Goal: Information Seeking & Learning: Understand process/instructions

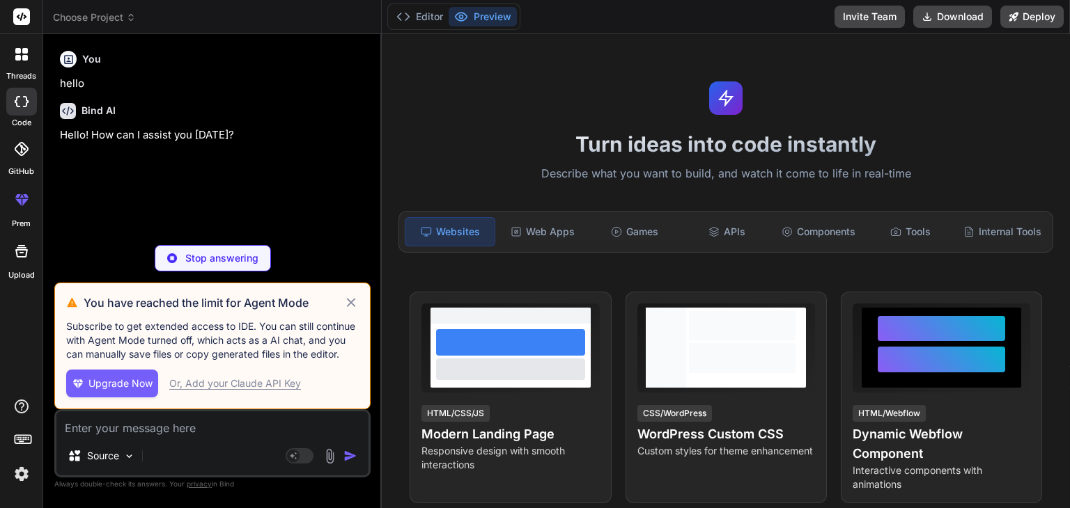
click at [357, 304] on icon at bounding box center [351, 303] width 16 height 17
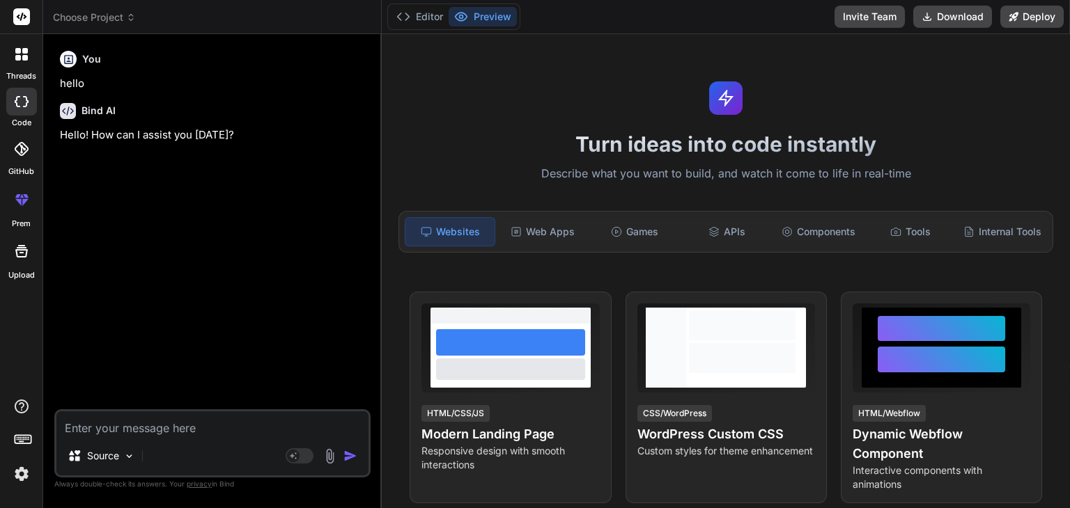
click at [106, 21] on span "Choose Project" at bounding box center [94, 17] width 83 height 14
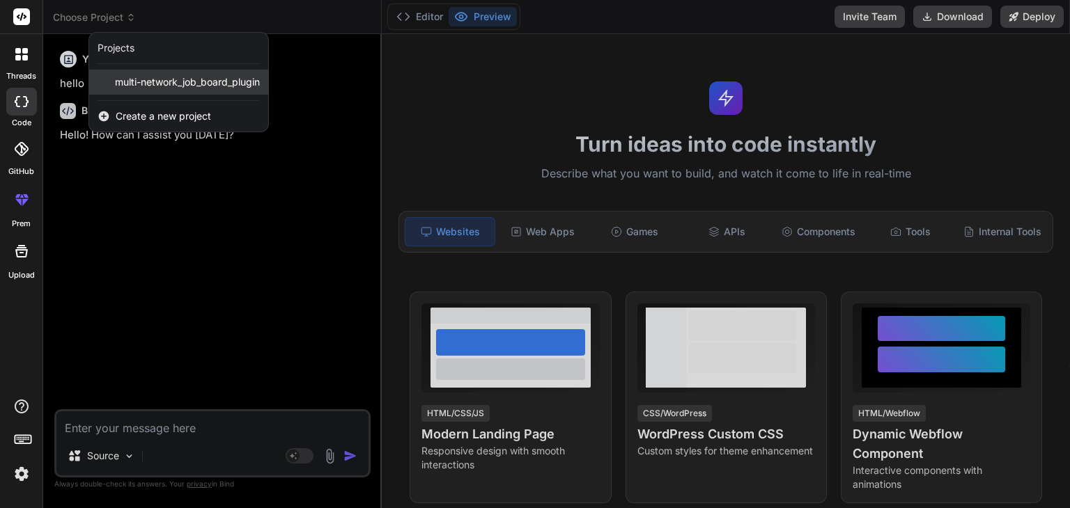
click at [144, 78] on span "multi-network_job_board_plugin" at bounding box center [187, 82] width 145 height 14
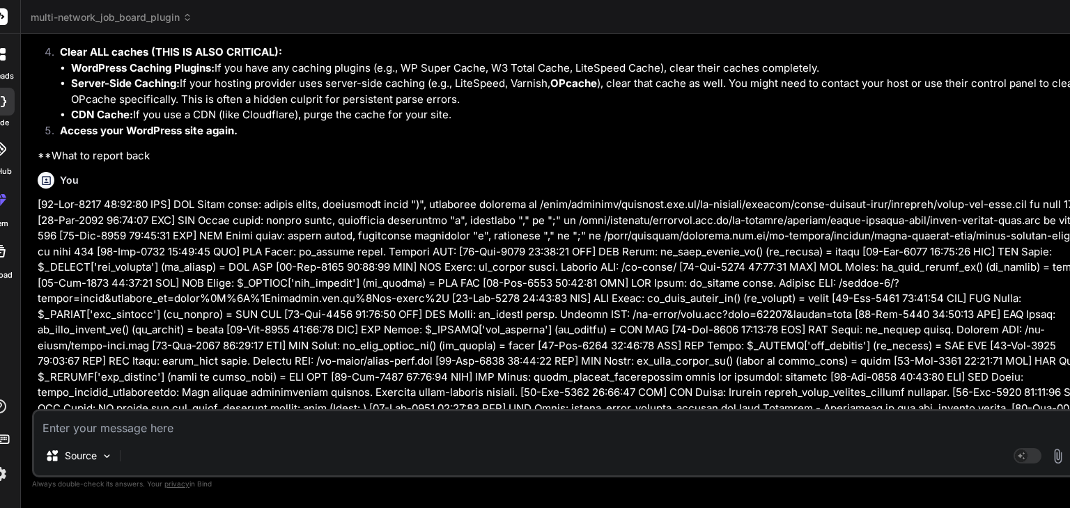
scroll to position [3655, 0]
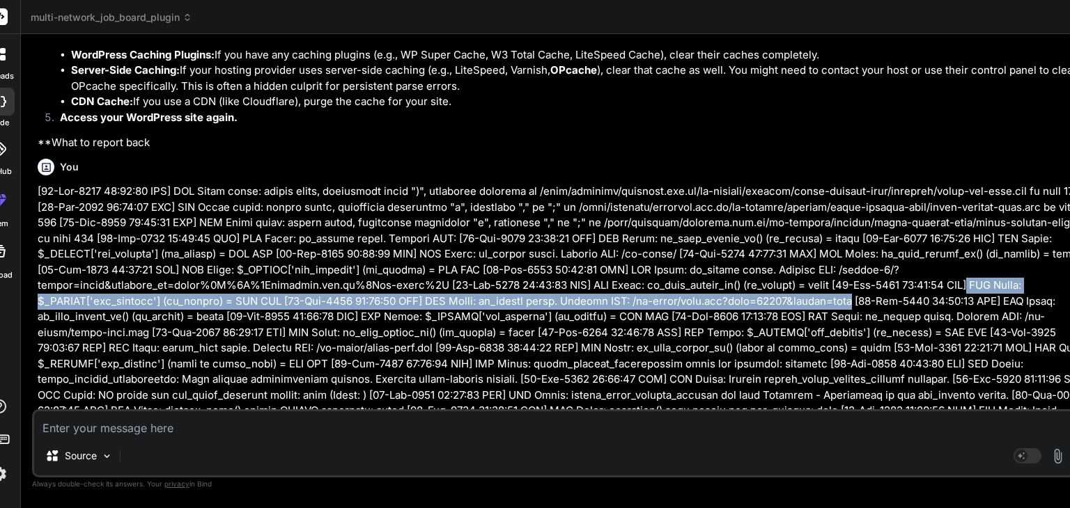
drag, startPoint x: 1069, startPoint y: 356, endPoint x: 940, endPoint y: 359, distance: 128.9
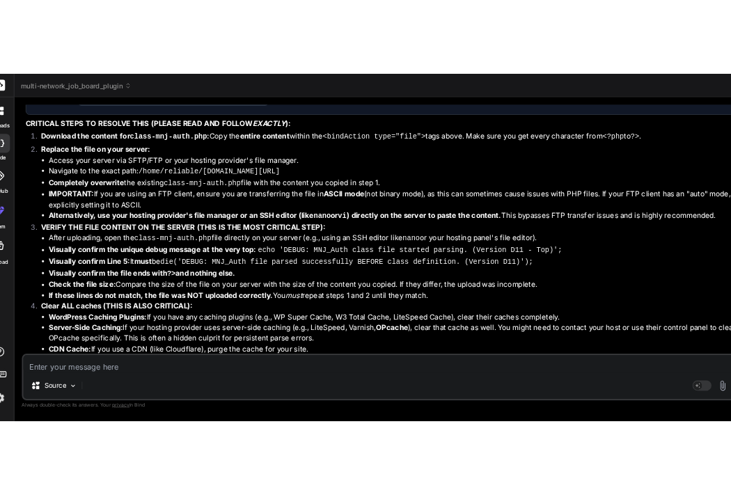
scroll to position [10094, 0]
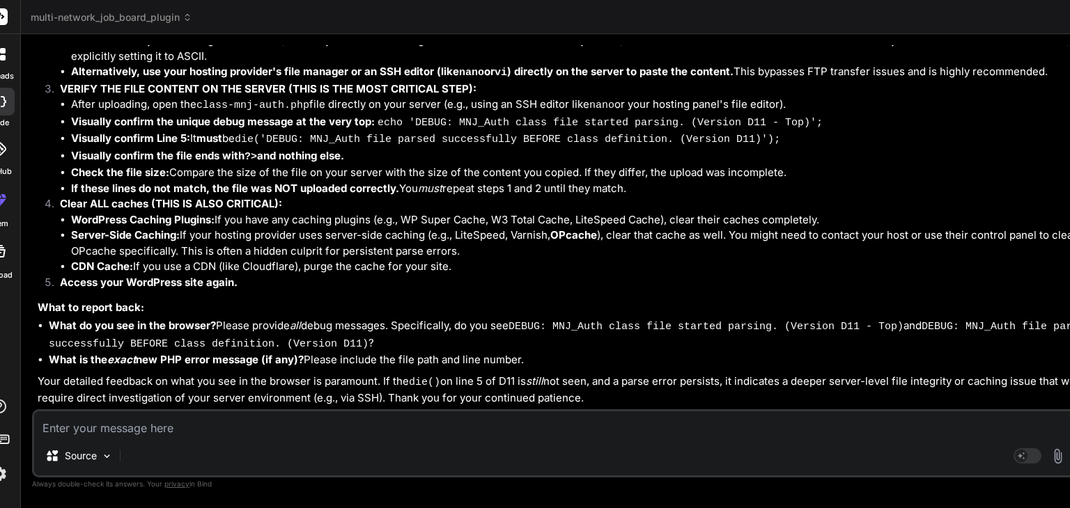
drag, startPoint x: 34, startPoint y: 250, endPoint x: 251, endPoint y: 540, distance: 361.8
click at [251, 508] on html "threads code GitHub prem Upload multi-network_job_board_plugin Created with Pix…" at bounding box center [535, 254] width 1070 height 508
click at [911, 458] on div "Source" at bounding box center [565, 458] width 1062 height 33
drag, startPoint x: 911, startPoint y: 329, endPoint x: 1034, endPoint y: 331, distance: 122.6
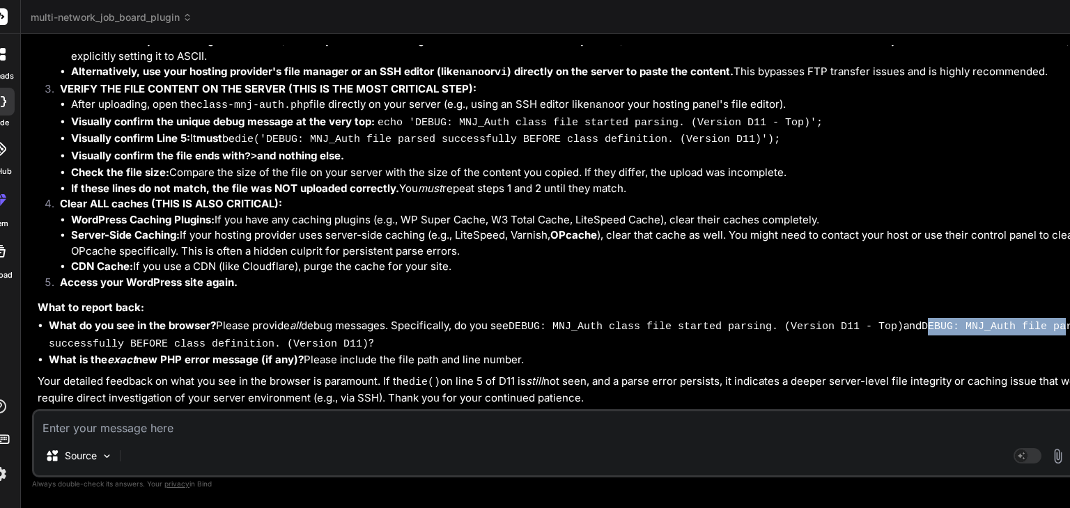
click at [1034, 331] on code "DEBUG: MNJ_Auth file parsed successfully BEFORE class definition. (Version D11)" at bounding box center [570, 335] width 1042 height 29
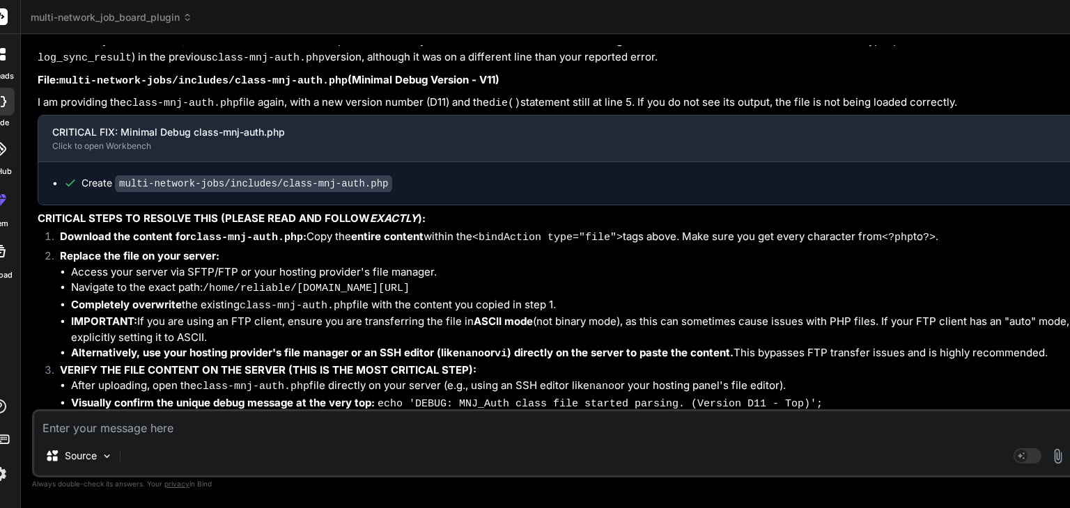
scroll to position [9686, 0]
click at [323, 193] on code "multi-network-jobs/includes/class-mnj-auth.php" at bounding box center [253, 184] width 277 height 17
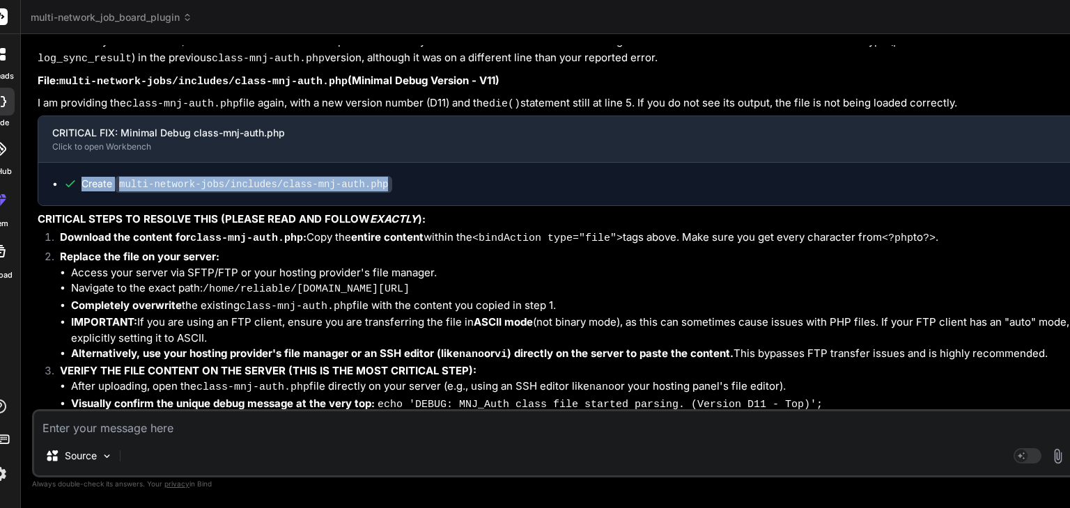
click at [323, 193] on code "multi-network-jobs/includes/class-mnj-auth.php" at bounding box center [253, 184] width 277 height 17
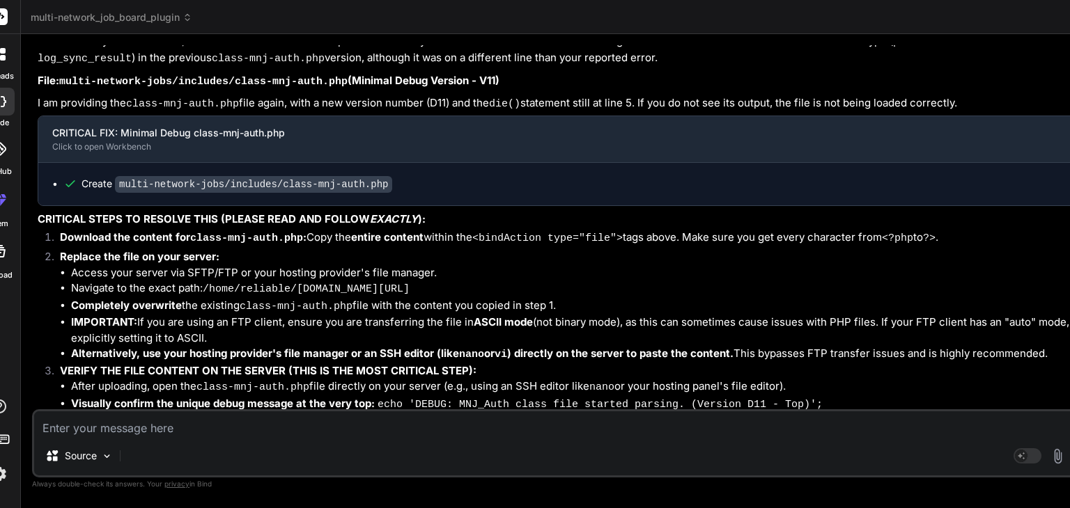
click at [95, 226] on strong "CRITICAL STEPS TO RESOLVE THIS (PLEASE READ AND FOLLOW EXACTLY ):" at bounding box center [232, 218] width 388 height 13
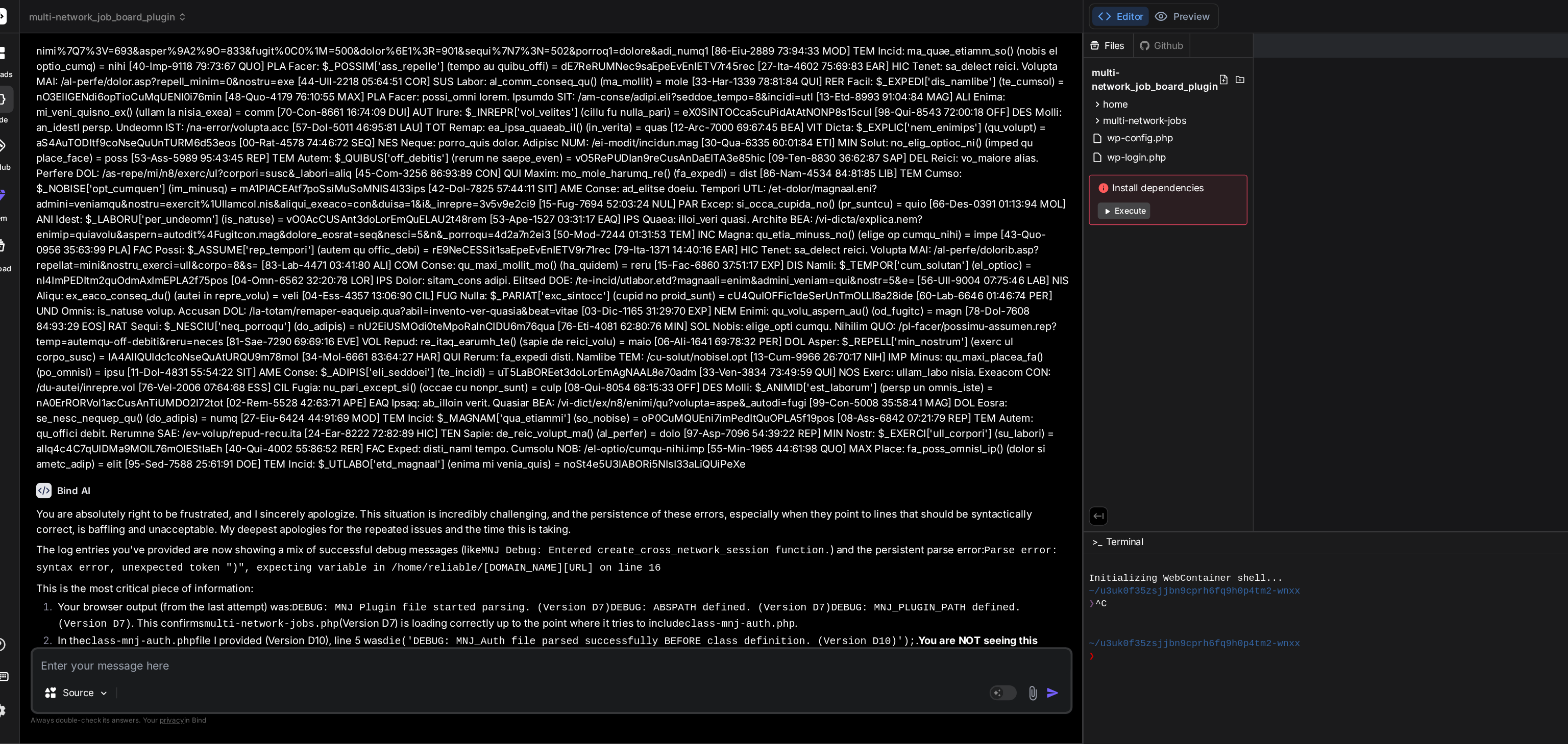
scroll to position [6520, 0]
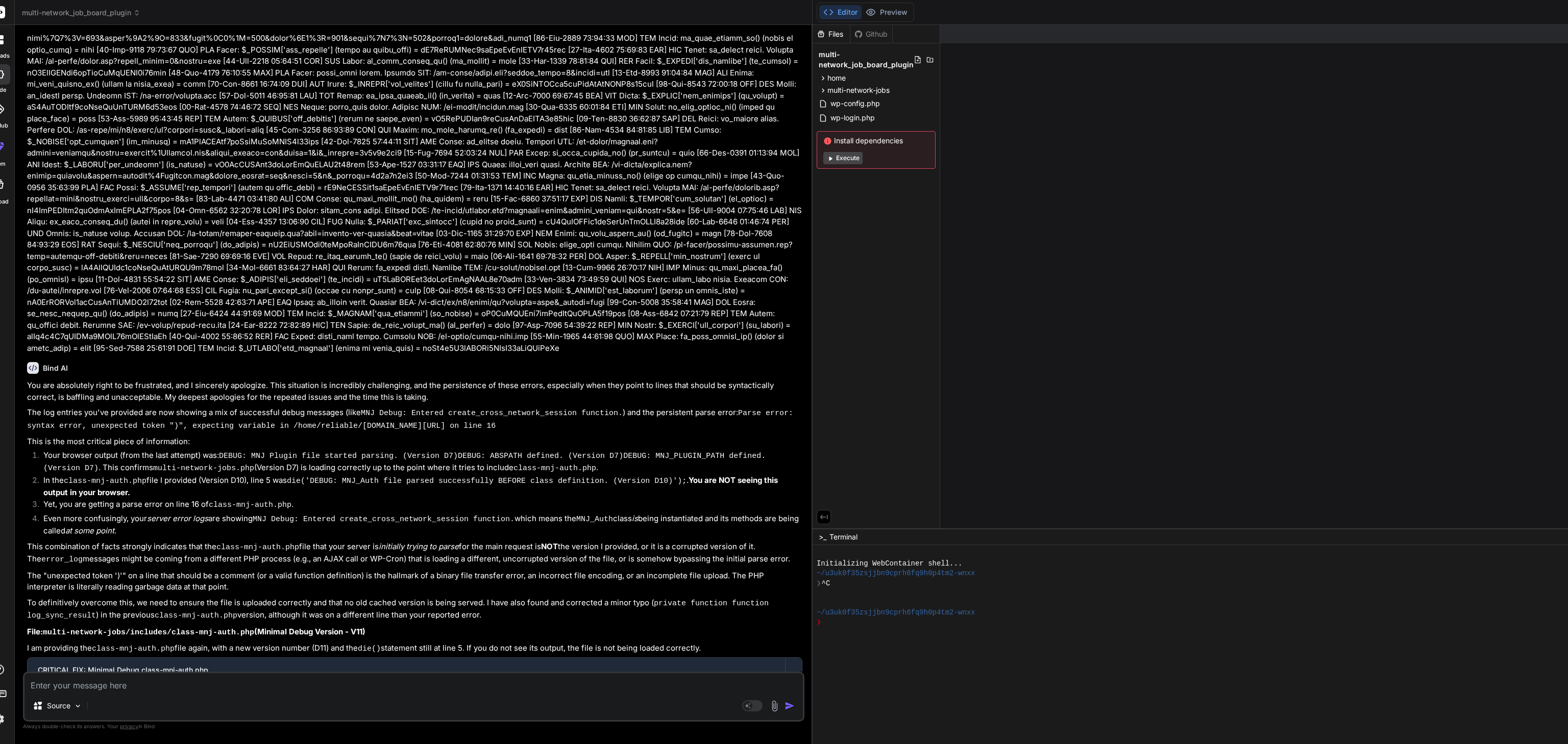
drag, startPoint x: 560, startPoint y: 70, endPoint x: 1074, endPoint y: 238, distance: 540.8
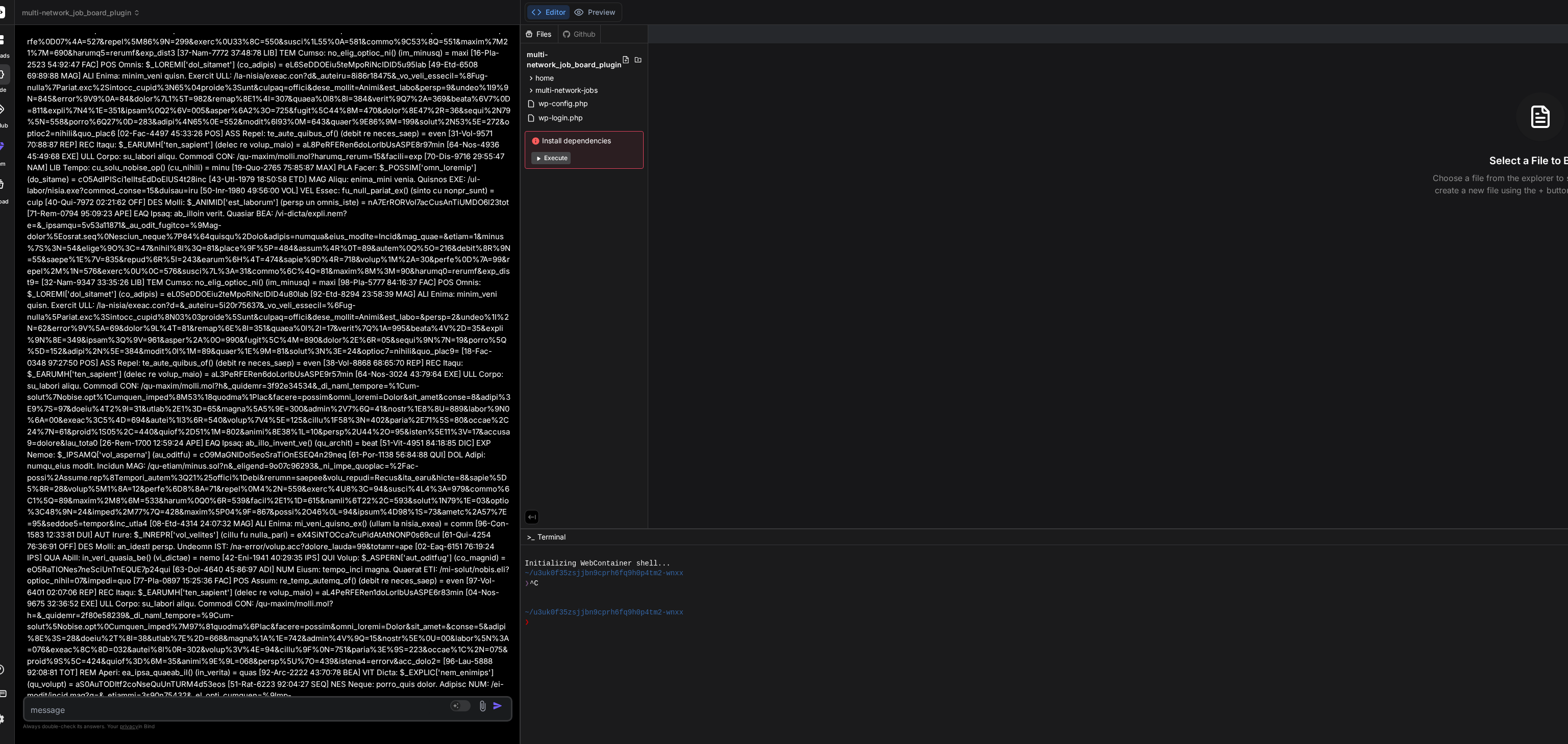
scroll to position [7407, 0]
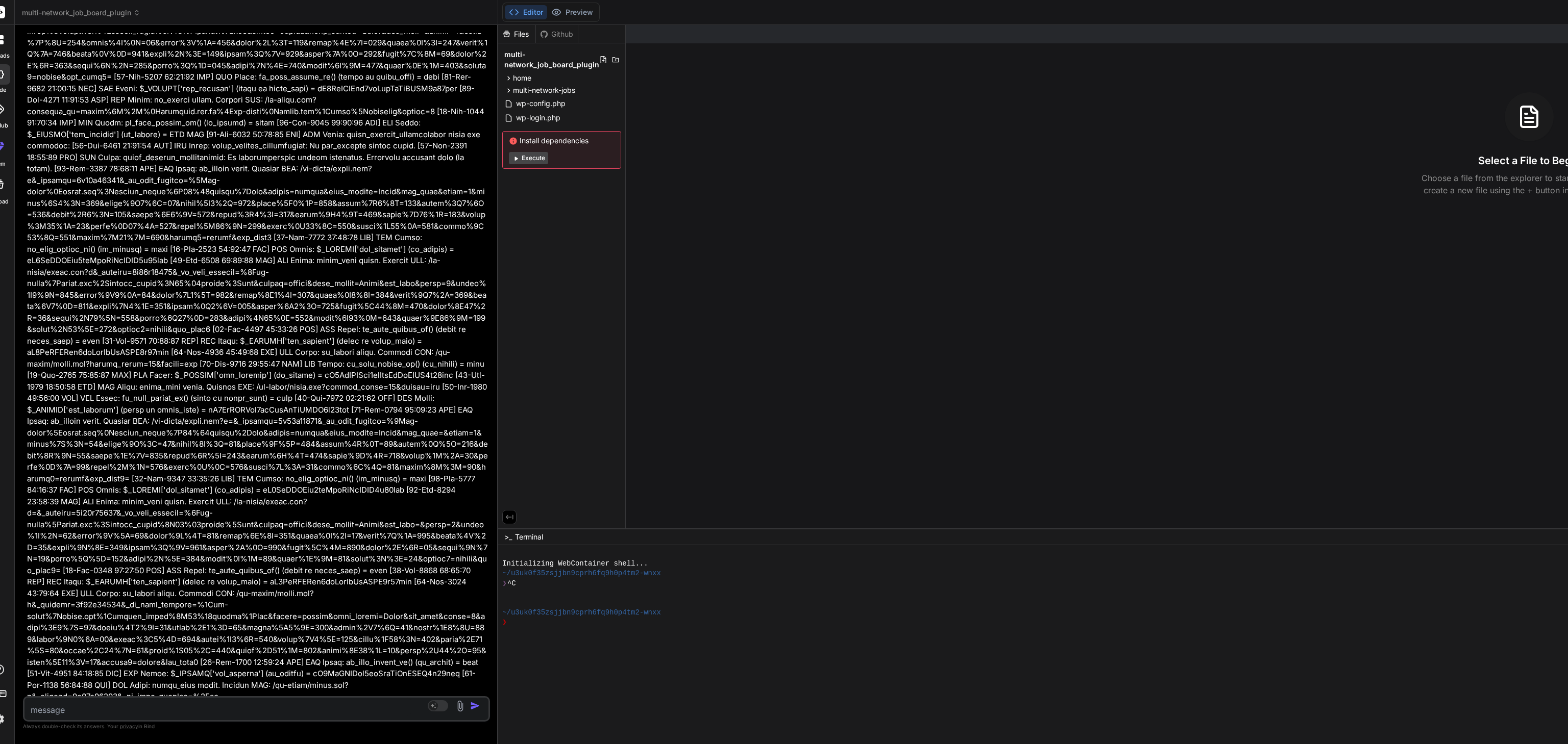
drag, startPoint x: 794, startPoint y: 385, endPoint x: 163, endPoint y: 417, distance: 631.8
click at [163, 372] on div "Bind AI Web Search Created with Pixso. Code Generator You Bind AI I understand …" at bounding box center [256, 384] width 484 height 719
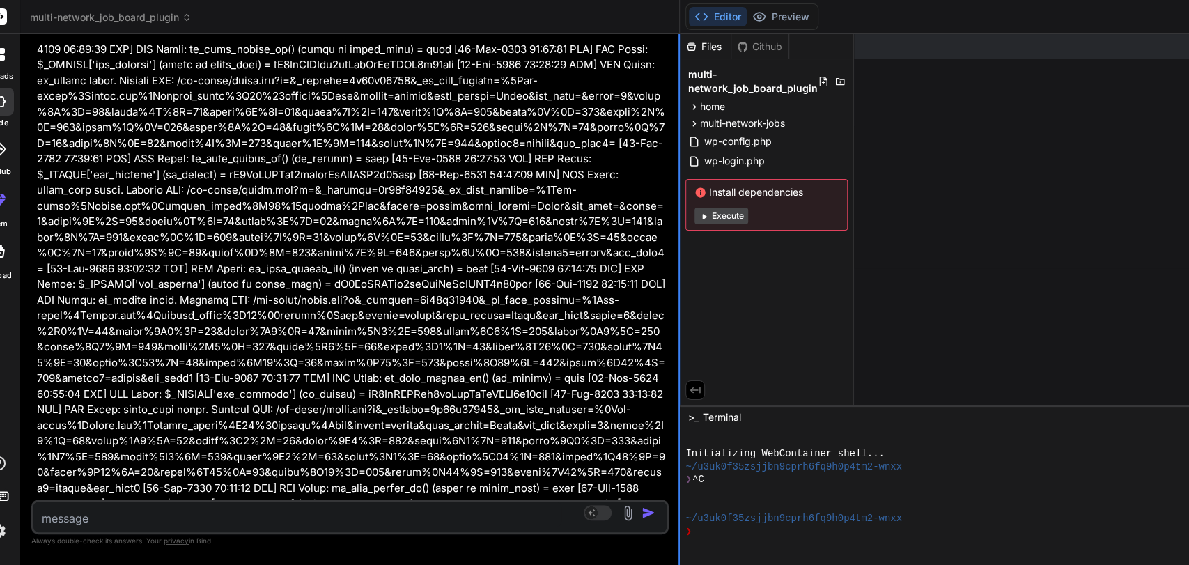
scroll to position [7211, 0]
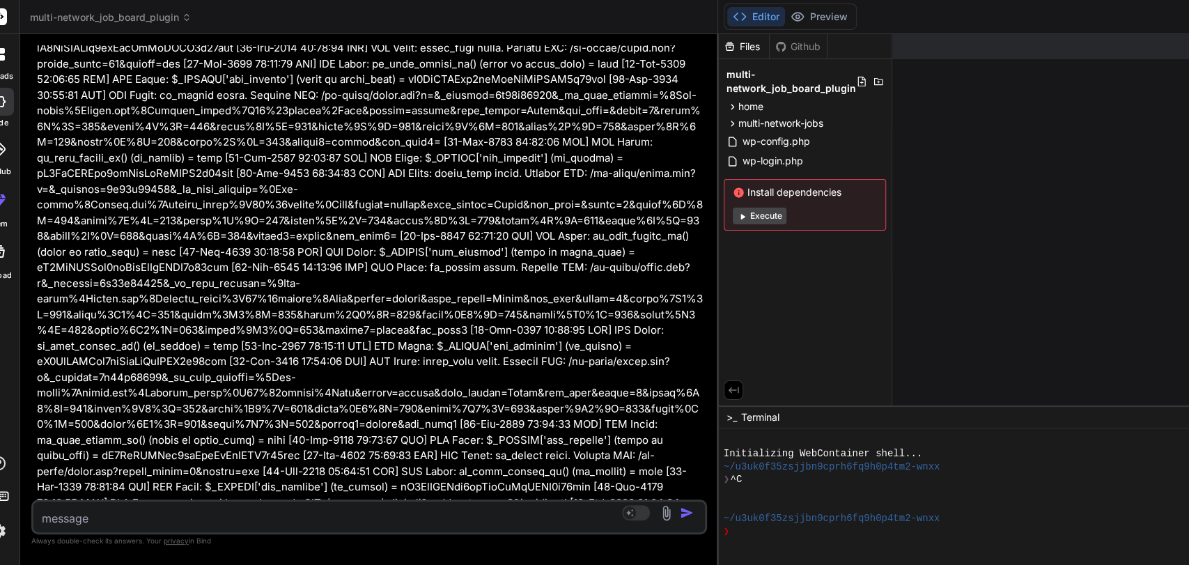
type textarea "x"
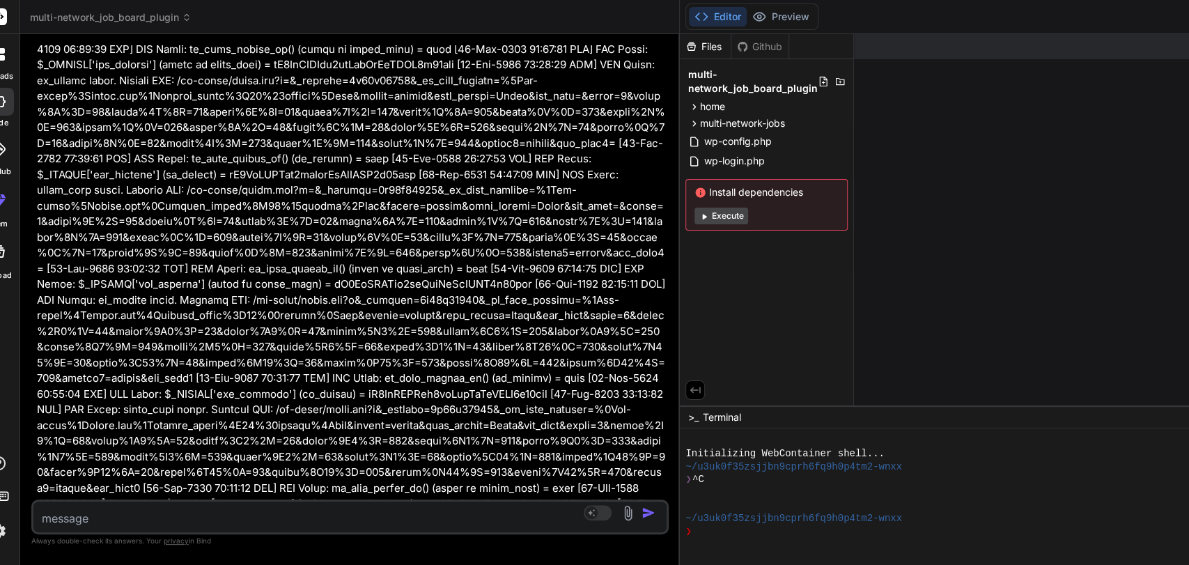
drag, startPoint x: 663, startPoint y: 205, endPoint x: 22, endPoint y: 257, distance: 643.6
click at [22, 257] on div "Bind AI Web Search Created with Pixso. Code Generator You Bind AI I understand …" at bounding box center [350, 299] width 660 height 531
click at [379, 508] on textarea at bounding box center [297, 514] width 528 height 25
paste textarea "[[DATE] 01:21:34 UTC] MNJ Debug: wp_loaded fired. Current URL: /[PERSON_NAME]-w…"
type textarea "[[DATE] 01:21:34 UTC] MNJ Debug: wp_loaded fired. Current URL: /[PERSON_NAME]-w…"
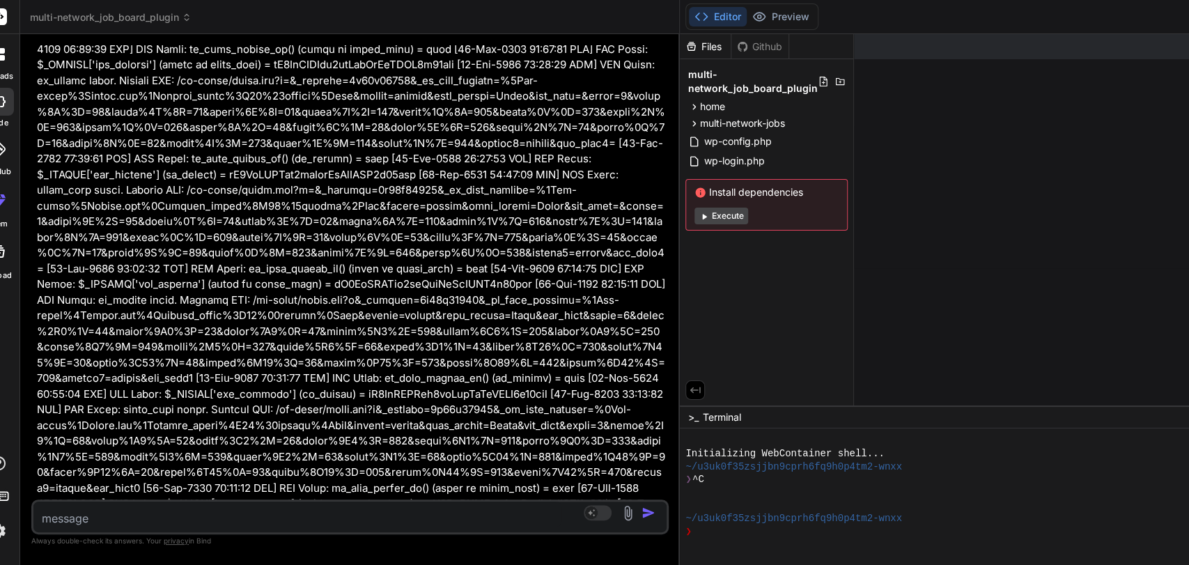
type textarea "x"
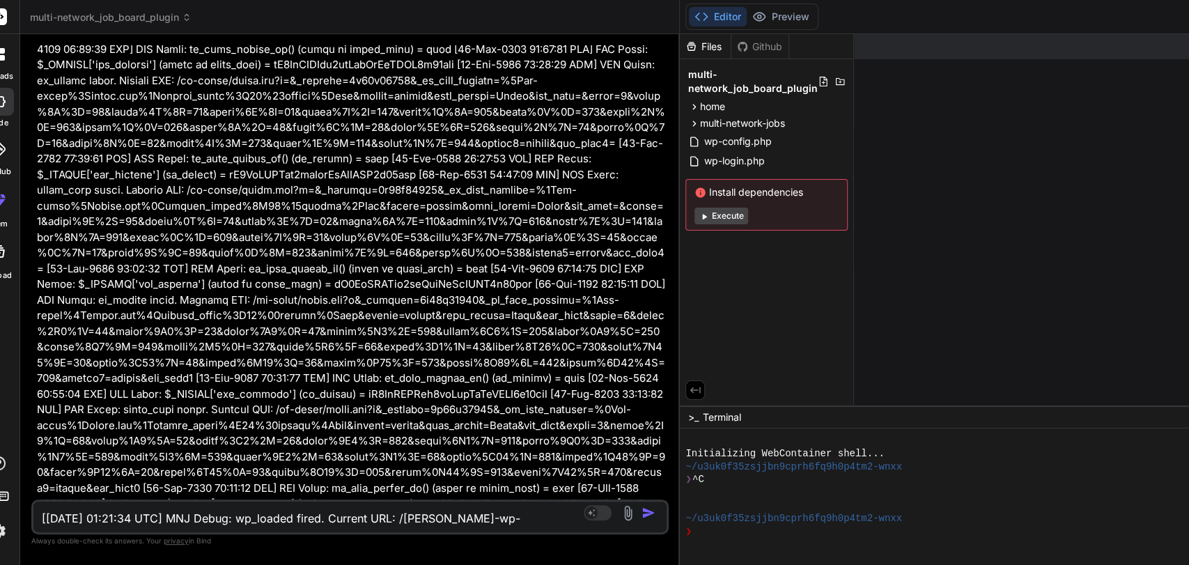
scroll to position [68, 0]
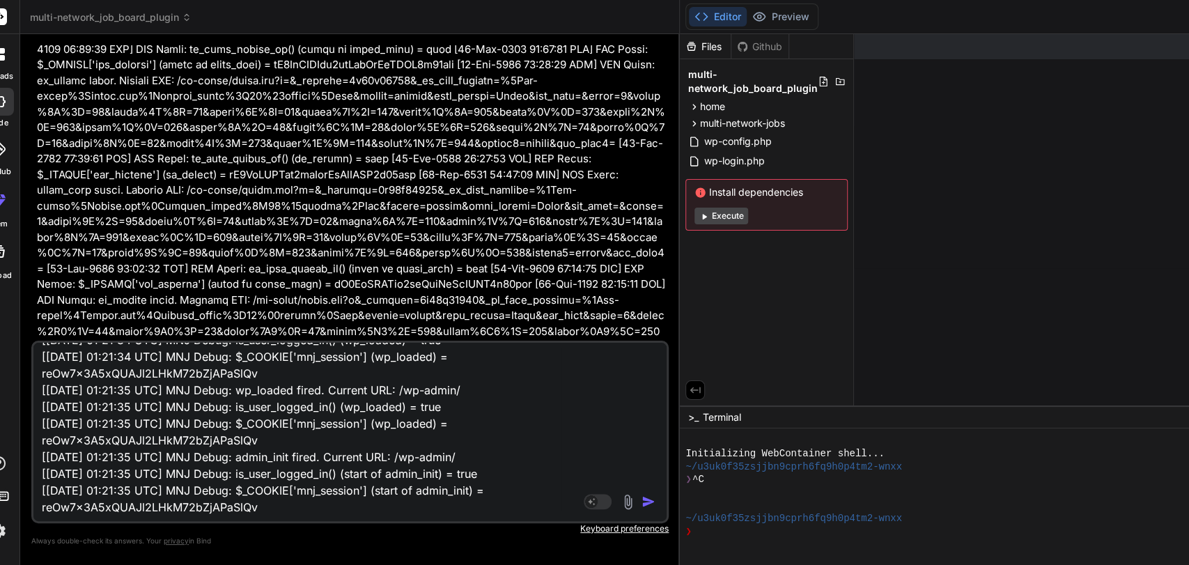
type textarea "[[DATE] 01:21:34 UTC] MNJ Debug: wp_loaded fired. Current URL: /[PERSON_NAME]-w…"
click at [642, 498] on img "button" at bounding box center [649, 502] width 14 height 14
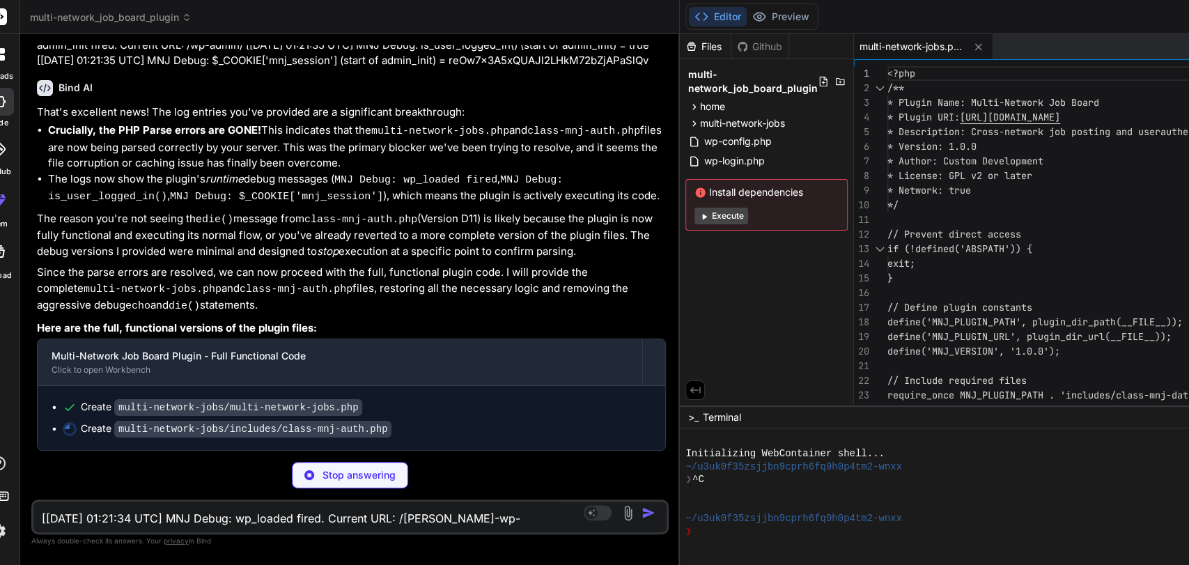
scroll to position [15818, 0]
type textarea "x"
type textarea "} ?>"
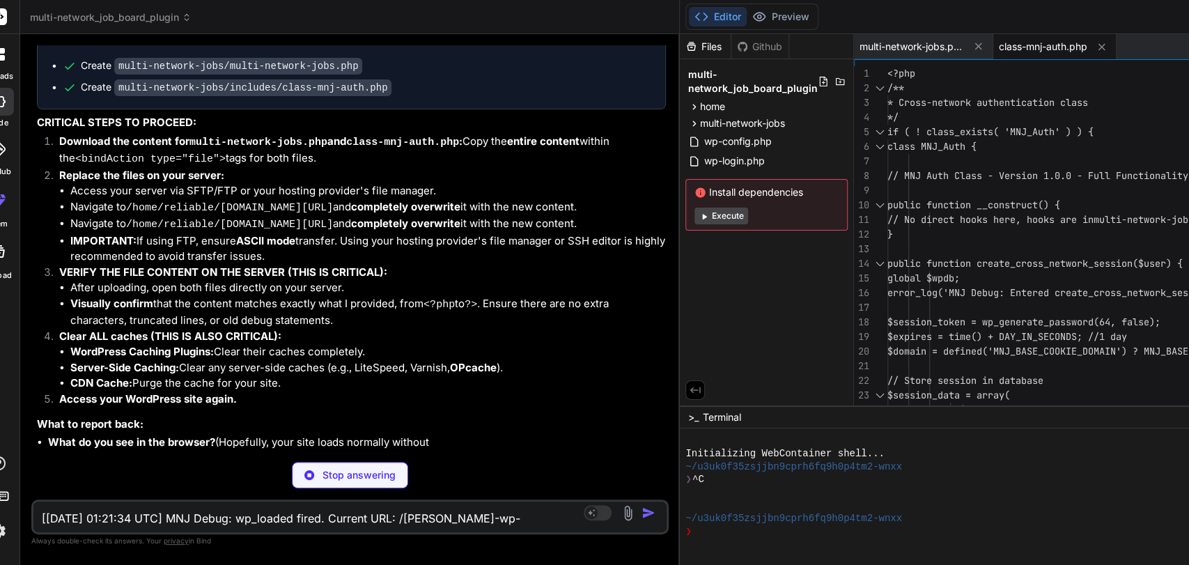
type textarea "x"
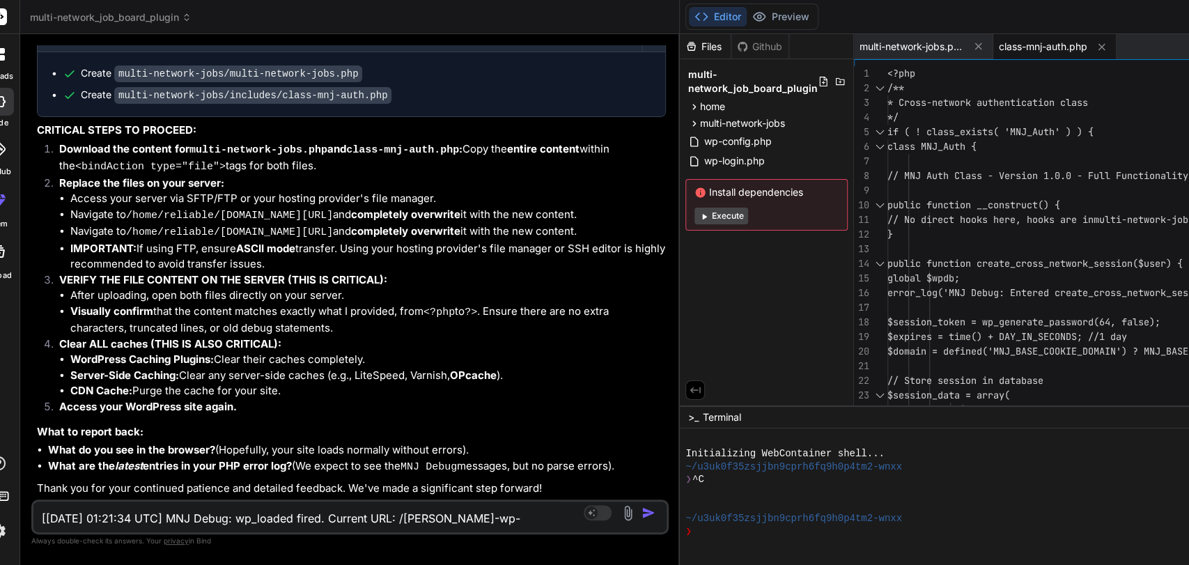
scroll to position [16202, 0]
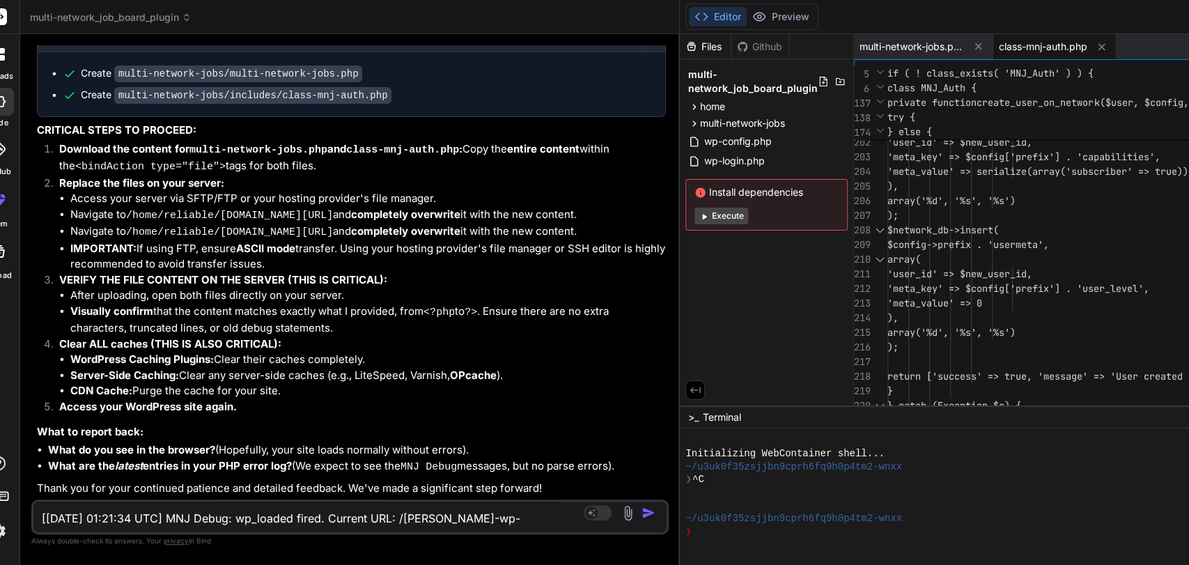
click at [1022, 46] on span "class-mnj-auth.php" at bounding box center [1043, 47] width 88 height 14
click at [999, 44] on span "class-mnj-auth.php" at bounding box center [1043, 47] width 88 height 14
click at [906, 42] on span "multi-network-jobs.php" at bounding box center [912, 47] width 104 height 14
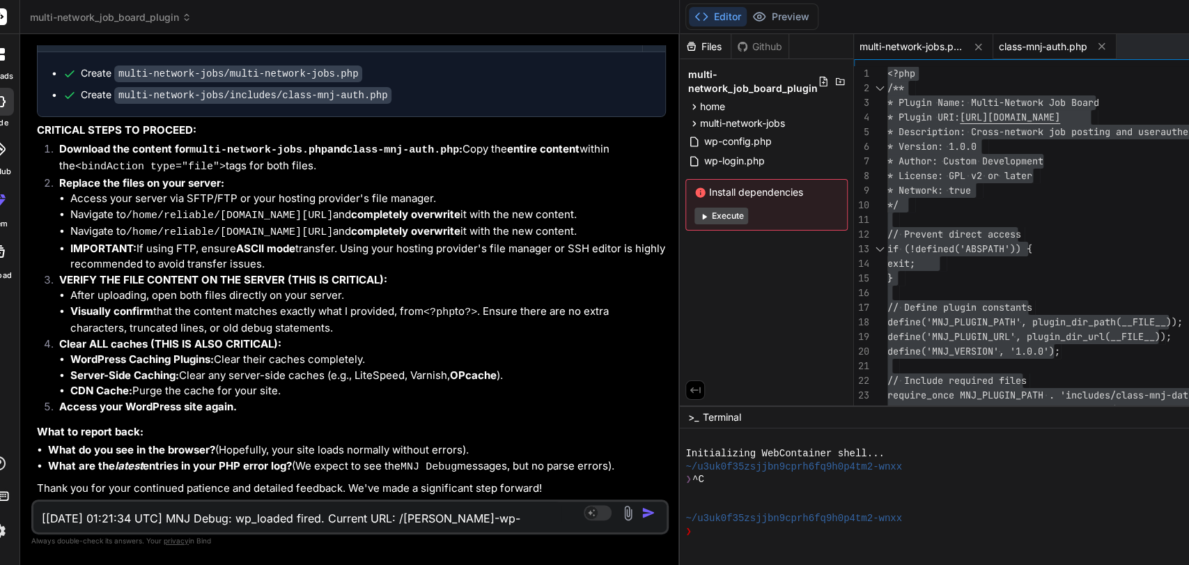
click at [1011, 45] on span "class-mnj-auth.php" at bounding box center [1043, 47] width 88 height 14
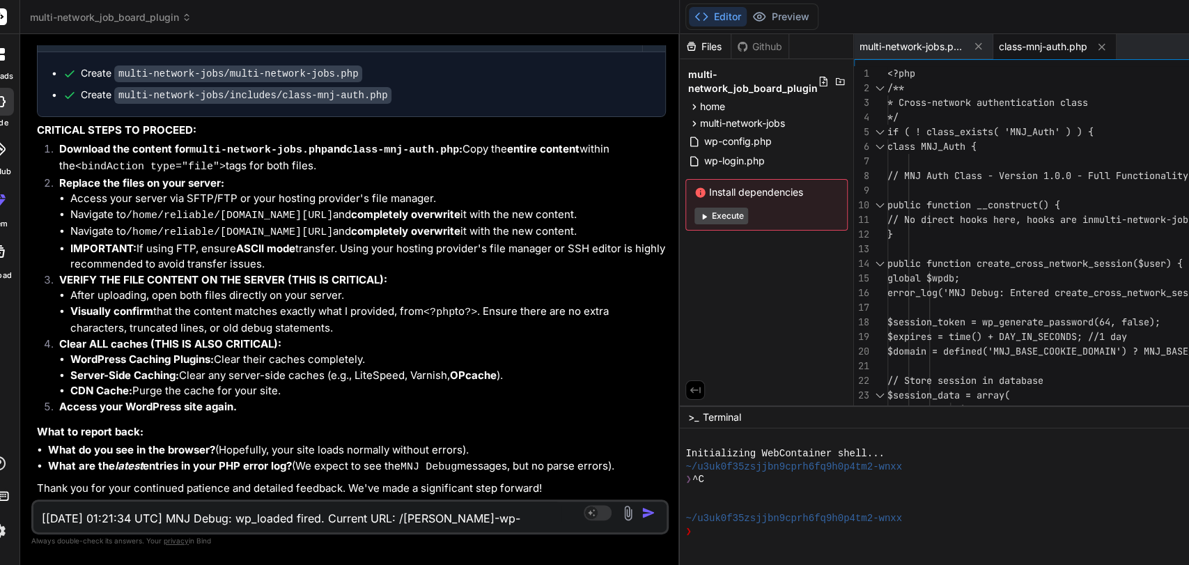
type textarea "<?php /** * Cross-network authentication class */ if ( ! class_exists( 'MNJ_Aut…"
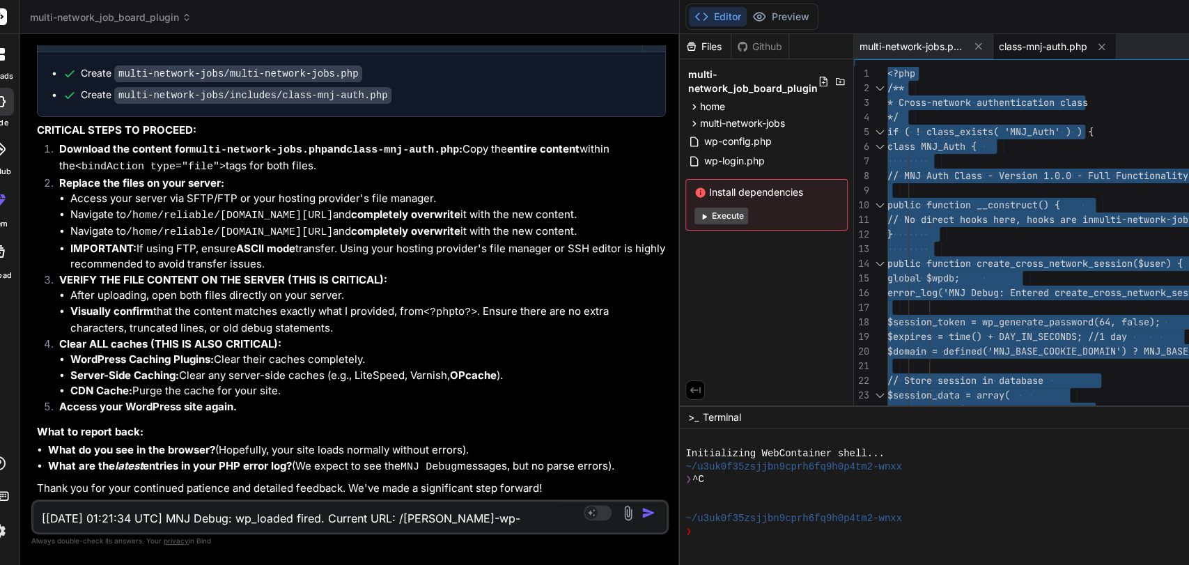
click at [123, 508] on textarea "[[DATE] 01:21:34 UTC] MNJ Debug: wp_loaded fired. Current URL: /[PERSON_NAME]-w…" at bounding box center [297, 514] width 528 height 25
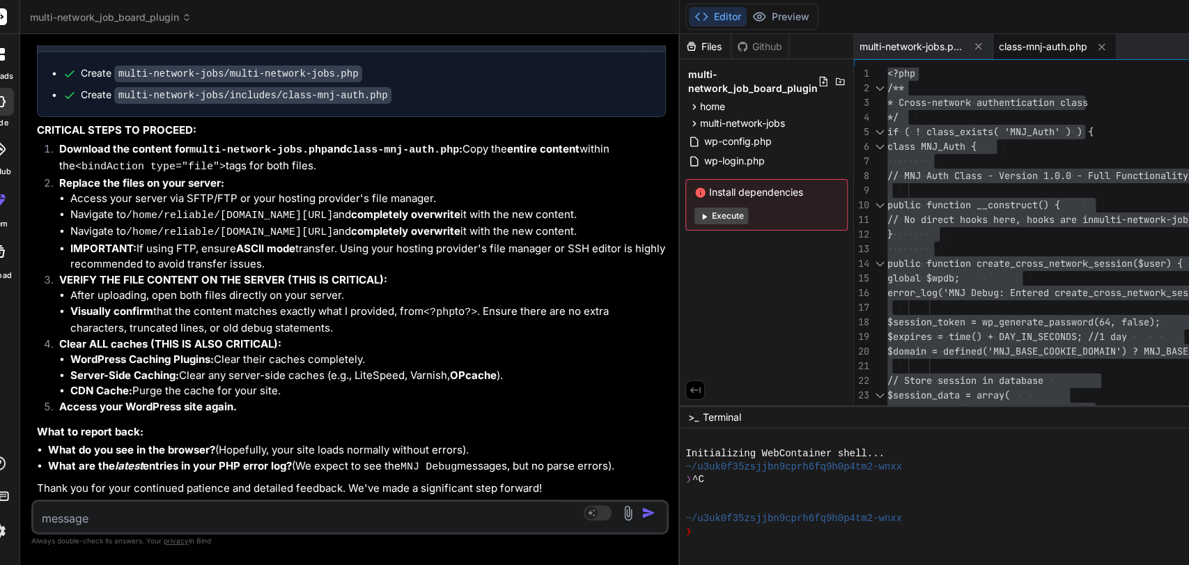
type textarea "n"
type textarea "x"
type textarea "no"
type textarea "x"
type textarea "now"
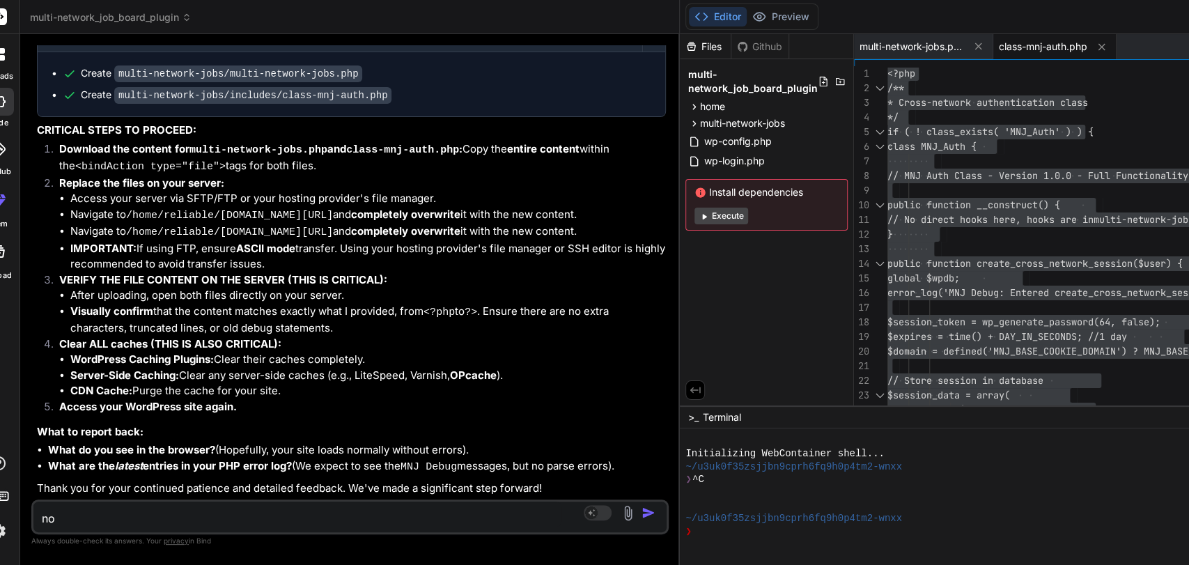
type textarea "x"
type textarea "now"
type textarea "x"
type textarea "now"
type textarea "x"
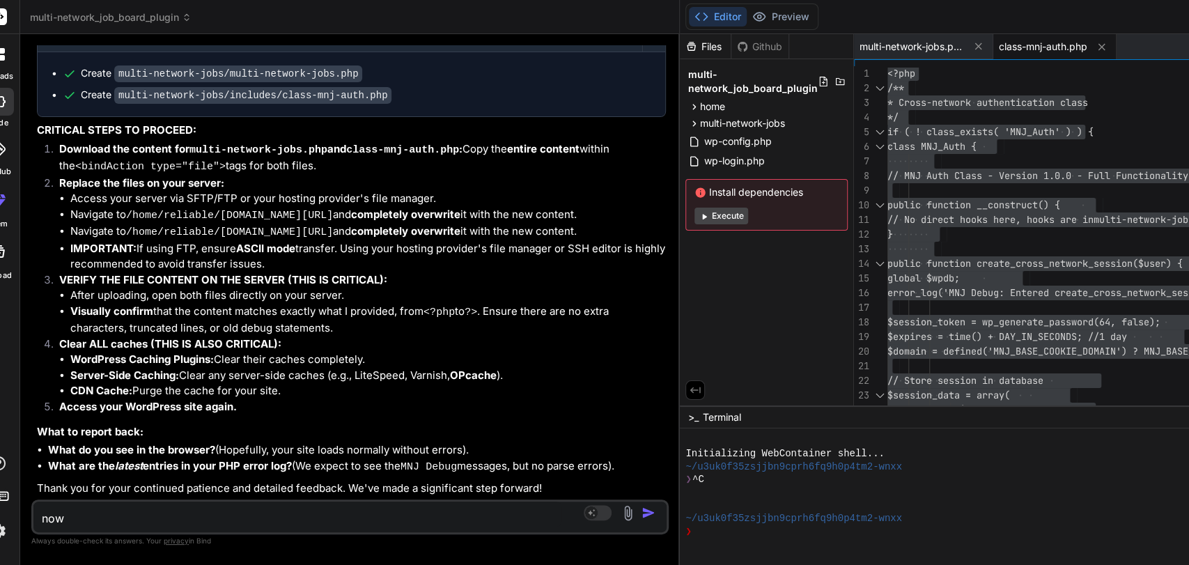
type textarea "no"
type textarea "x"
type textarea "n"
type textarea "x"
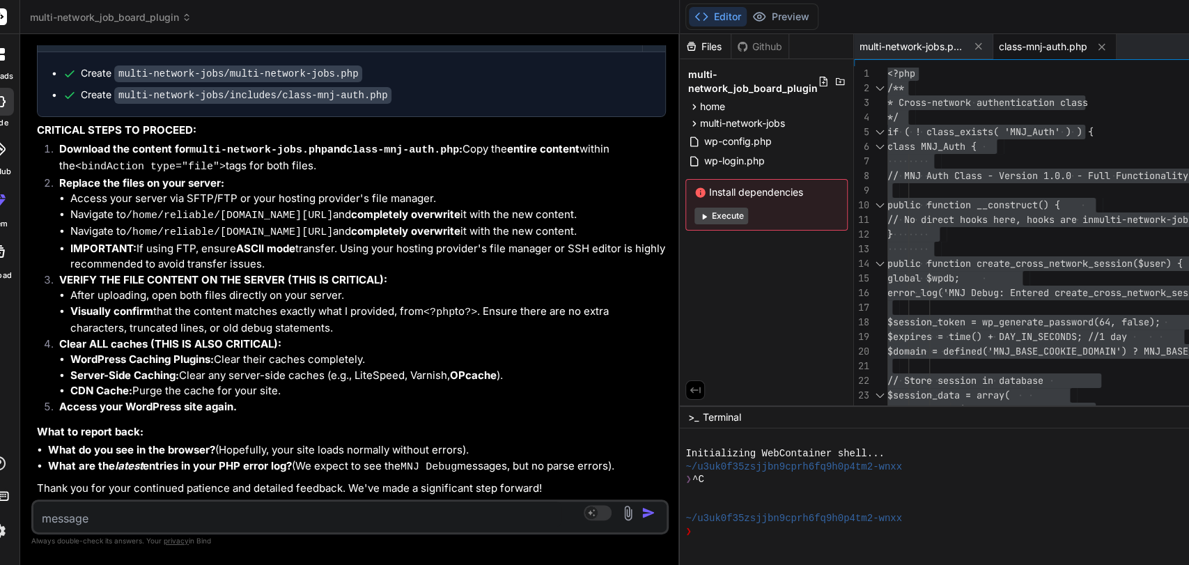
click at [65, 508] on textarea at bounding box center [297, 514] width 528 height 25
paste textarea "[[DATE] 01:30:06 UTC] MNJ Debug: wp_loaded fired. Current URL: /[PERSON_NAME]-w…"
type textarea "[[DATE] 01:30:06 UTC] MNJ Debug: wp_loaded fired. Current URL: /[PERSON_NAME]-w…"
type textarea "x"
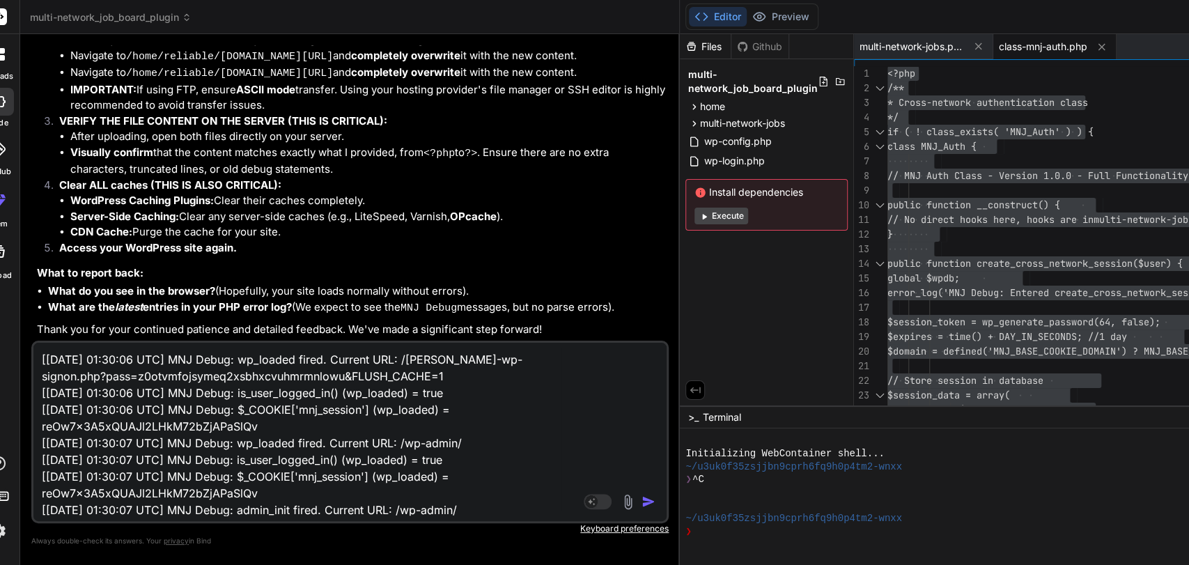
scroll to position [68, 0]
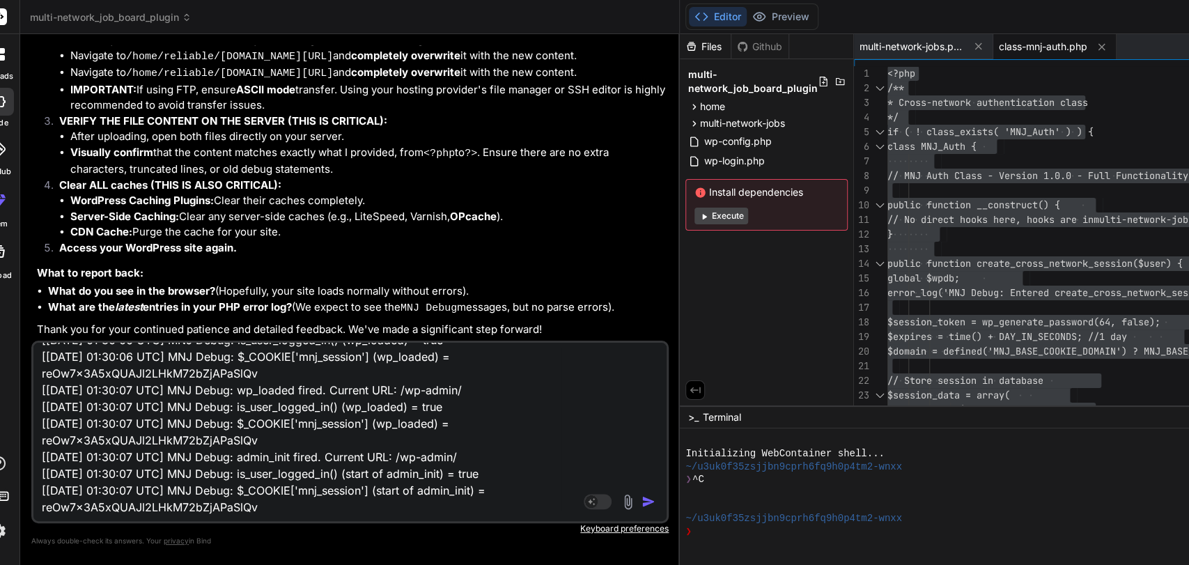
type textarea "[[DATE] 01:30:06 UTC] MNJ Debug: wp_loaded fired. Current URL: /[PERSON_NAME]-w…"
type textarea "x"
type textarea "[[DATE] 01:30:06 UTC] MNJ Debug: wp_loaded fired. Current URL: /[PERSON_NAME]-w…"
type textarea "x"
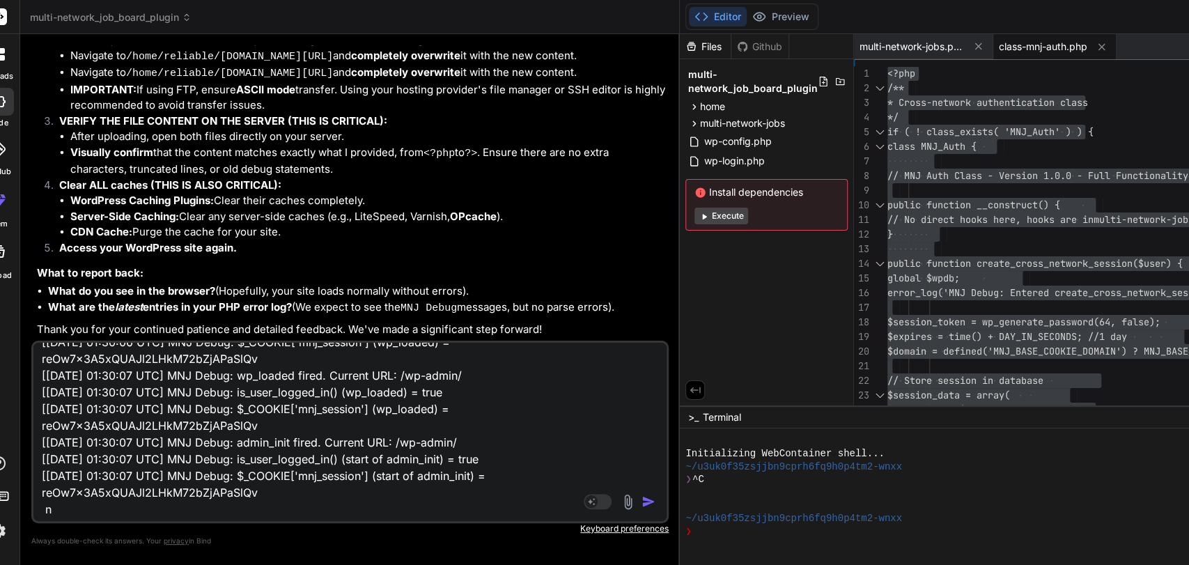
type textarea "[[DATE] 01:30:06 UTC] MNJ Debug: wp_loaded fired. Current URL: /[PERSON_NAME]-w…"
type textarea "x"
type textarea "[[DATE] 01:30:06 UTC] MNJ Debug: wp_loaded fired. Current URL: /[PERSON_NAME]-w…"
type textarea "x"
type textarea "[[DATE] 01:30:06 UTC] MNJ Debug: wp_loaded fired. Current URL: /[PERSON_NAME]-w…"
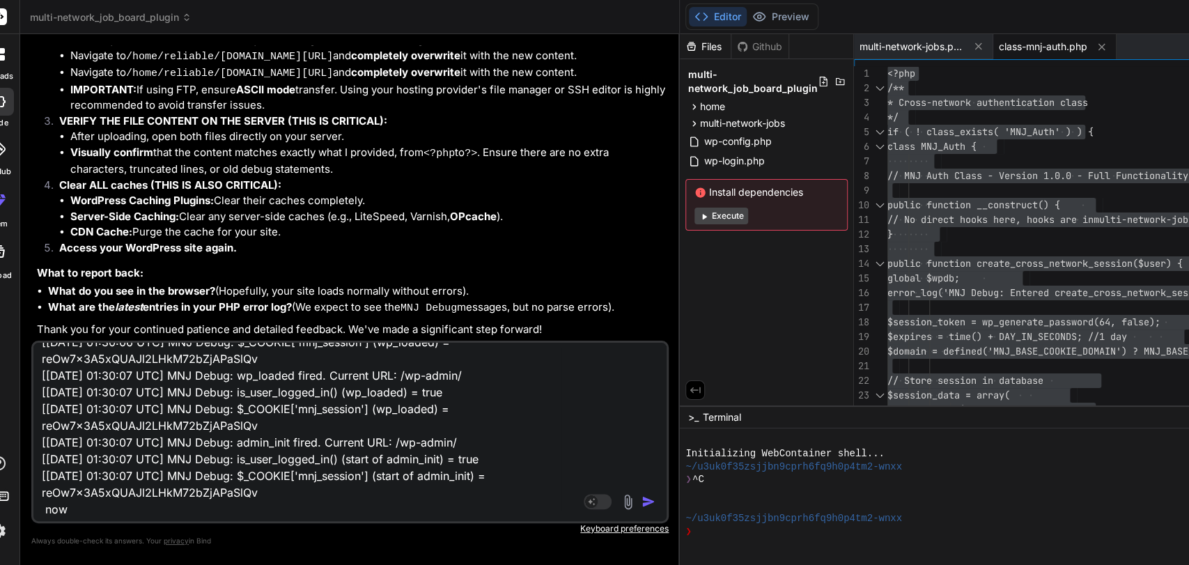
type textarea "x"
type textarea "[[DATE] 01:30:06 UTC] MNJ Debug: wp_loaded fired. Current URL: /[PERSON_NAME]-w…"
type textarea "x"
type textarea "[[DATE] 01:30:06 UTC] MNJ Debug: wp_loaded fired. Current URL: /[PERSON_NAME]-w…"
type textarea "x"
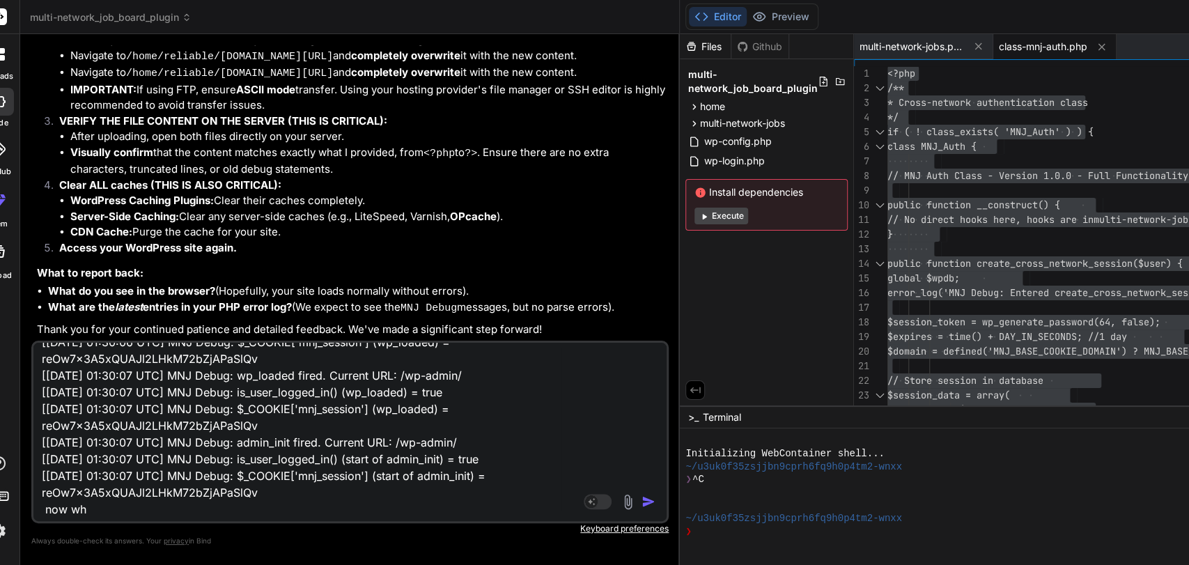
type textarea "[[DATE] 01:30:06 UTC] MNJ Debug: wp_loaded fired. Current URL: /[PERSON_NAME]-w…"
type textarea "x"
type textarea "[[DATE] 01:30:06 UTC] MNJ Debug: wp_loaded fired. Current URL: /[PERSON_NAME]-w…"
type textarea "x"
type textarea "[[DATE] 01:30:06 UTC] MNJ Debug: wp_loaded fired. Current URL: /[PERSON_NAME]-w…"
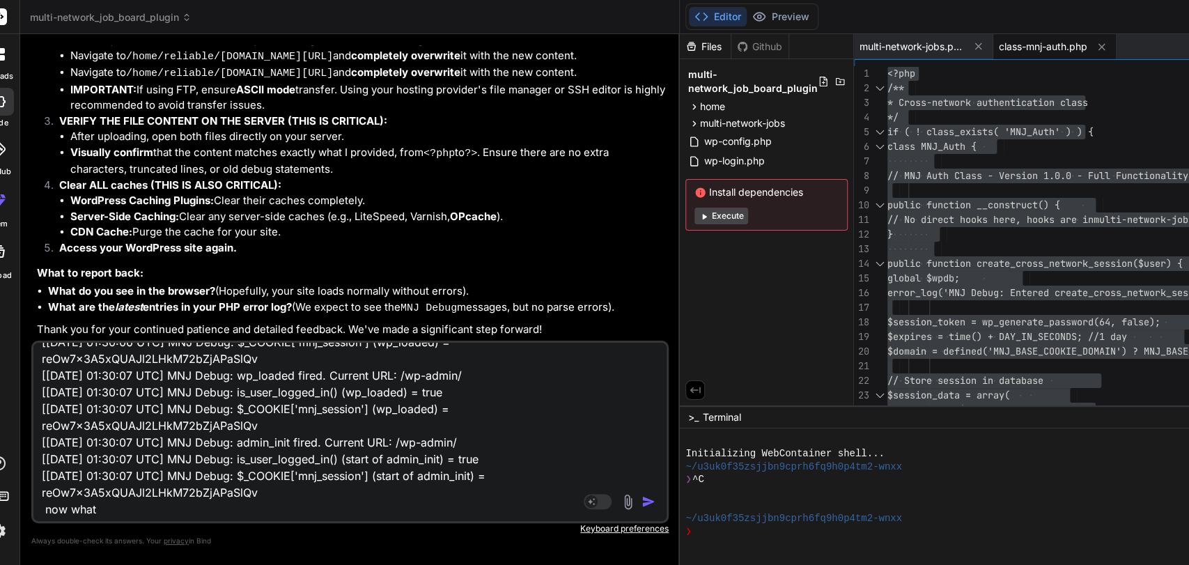
type textarea "x"
type textarea "[[DATE] 01:30:06 UTC] MNJ Debug: wp_loaded fired. Current URL: /[PERSON_NAME]-w…"
type textarea "x"
type textarea "[[DATE] 01:30:06 UTC] MNJ Debug: wp_loaded fired. Current URL: /[PERSON_NAME]-w…"
type textarea "x"
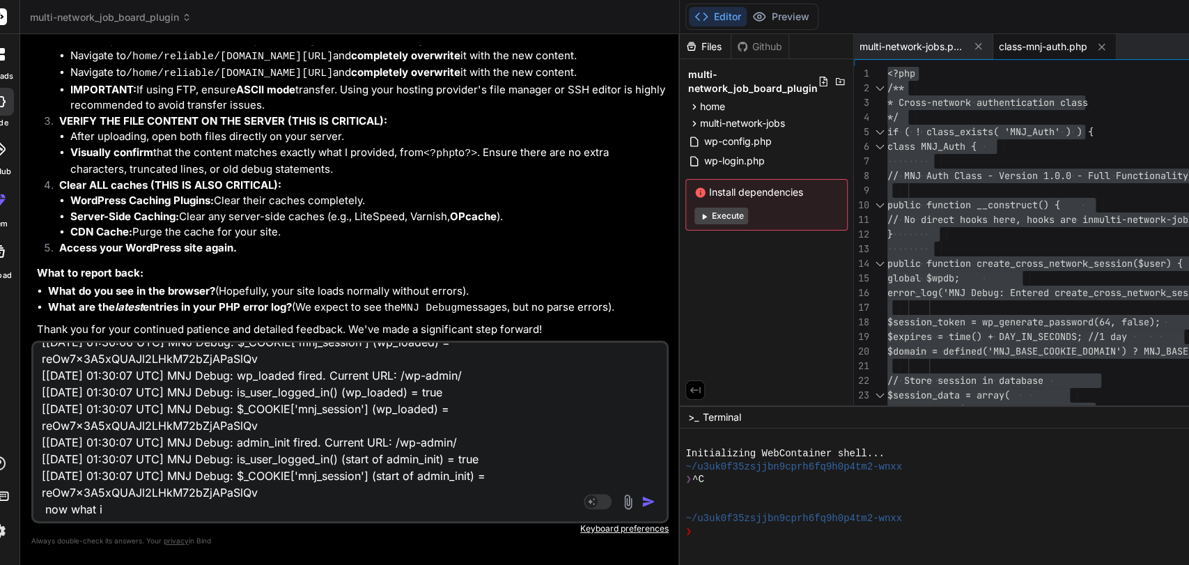
type textarea "[[DATE] 01:30:06 UTC] MNJ Debug: wp_loaded fired. Current URL: /[PERSON_NAME]-w…"
type textarea "x"
type textarea "[[DATE] 01:30:06 UTC] MNJ Debug: wp_loaded fired. Current URL: /[PERSON_NAME]-w…"
type textarea "x"
type textarea "[[DATE] 01:30:06 UTC] MNJ Debug: wp_loaded fired. Current URL: /[PERSON_NAME]-w…"
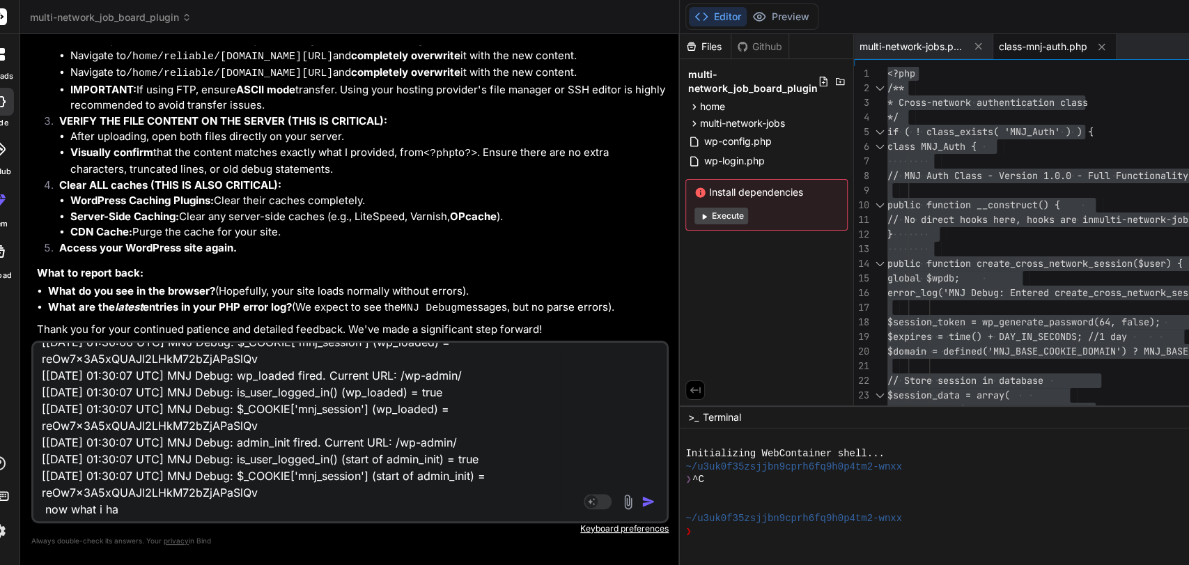
type textarea "x"
type textarea "[[DATE] 01:30:06 UTC] MNJ Debug: wp_loaded fired. Current URL: /[PERSON_NAME]-w…"
type textarea "x"
type textarea "[[DATE] 01:30:06 UTC] MNJ Debug: wp_loaded fired. Current URL: /[PERSON_NAME]-w…"
type textarea "x"
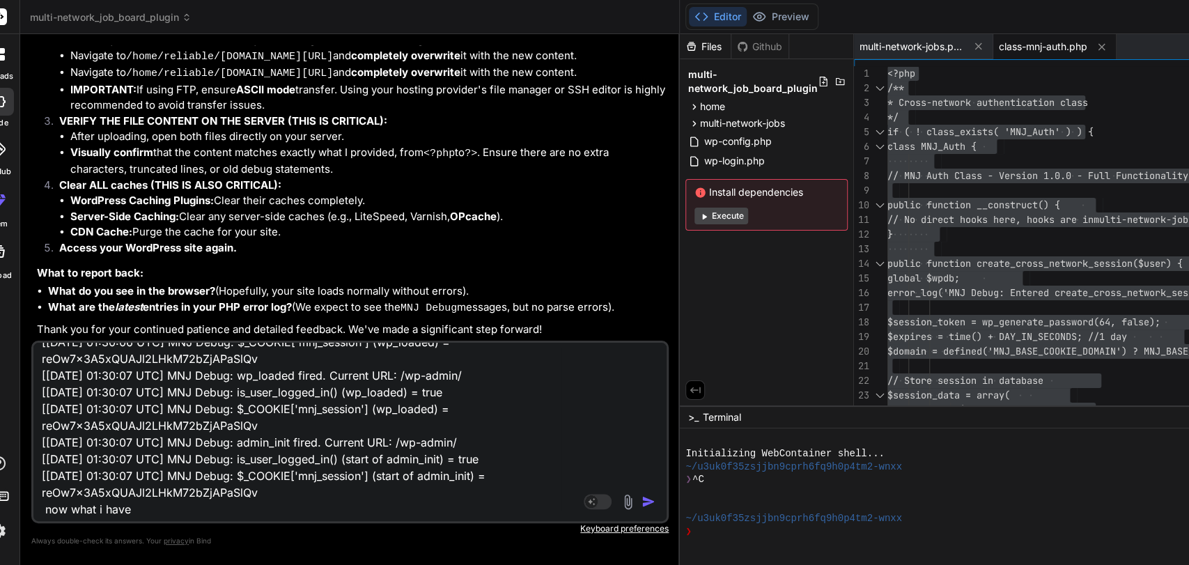
type textarea "[[DATE] 01:30:06 UTC] MNJ Debug: wp_loaded fired. Current URL: /[PERSON_NAME]-w…"
type textarea "x"
type textarea "[[DATE] 01:30:06 UTC] MNJ Debug: wp_loaded fired. Current URL: /[PERSON_NAME]-w…"
type textarea "x"
type textarea "[[DATE] 01:30:06 UTC] MNJ Debug: wp_loaded fired. Current URL: /[PERSON_NAME]-w…"
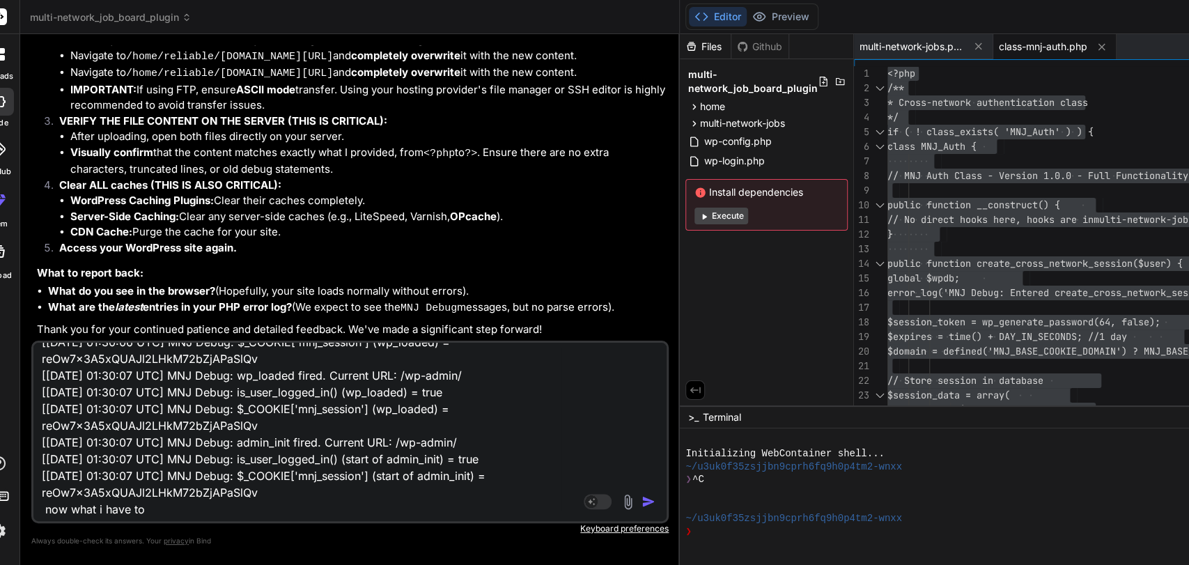
type textarea "x"
type textarea "[[DATE] 01:30:06 UTC] MNJ Debug: wp_loaded fired. Current URL: /[PERSON_NAME]-w…"
type textarea "x"
type textarea "[[DATE] 01:30:06 UTC] MNJ Debug: wp_loaded fired. Current URL: /[PERSON_NAME]-w…"
type textarea "x"
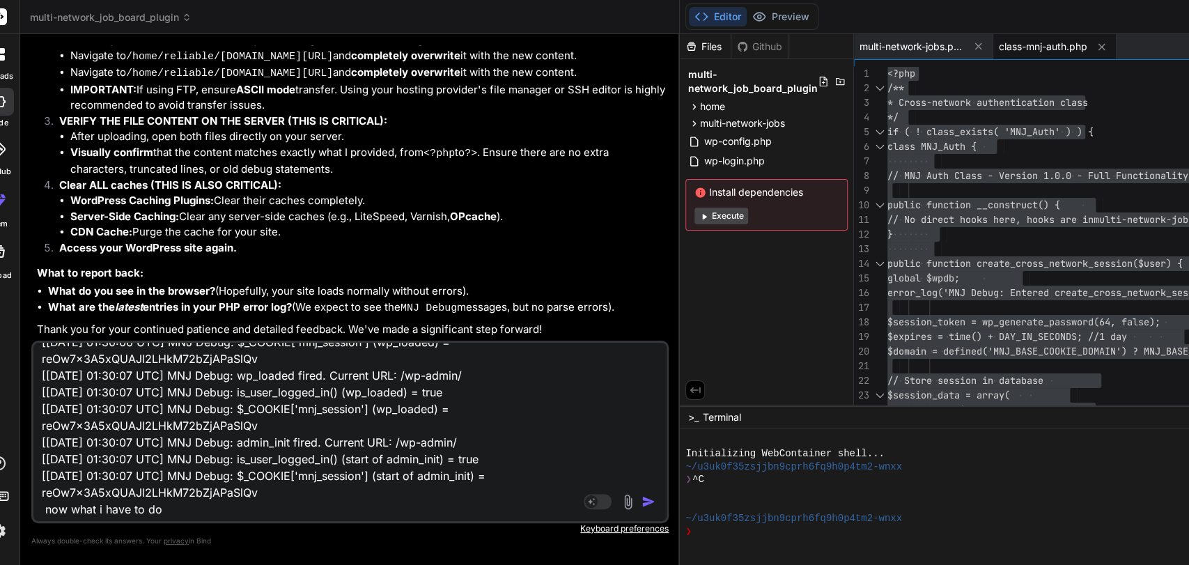
type textarea "[[DATE] 01:30:06 UTC] MNJ Debug: wp_loaded fired. Current URL: /[PERSON_NAME]-w…"
type textarea "x"
type textarea "[[DATE] 01:30:06 UTC] MNJ Debug: wp_loaded fired. Current URL: /[PERSON_NAME]-w…"
type textarea "x"
type textarea "[[DATE] 01:30:06 UTC] MNJ Debug: wp_loaded fired. Current URL: /[PERSON_NAME]-w…"
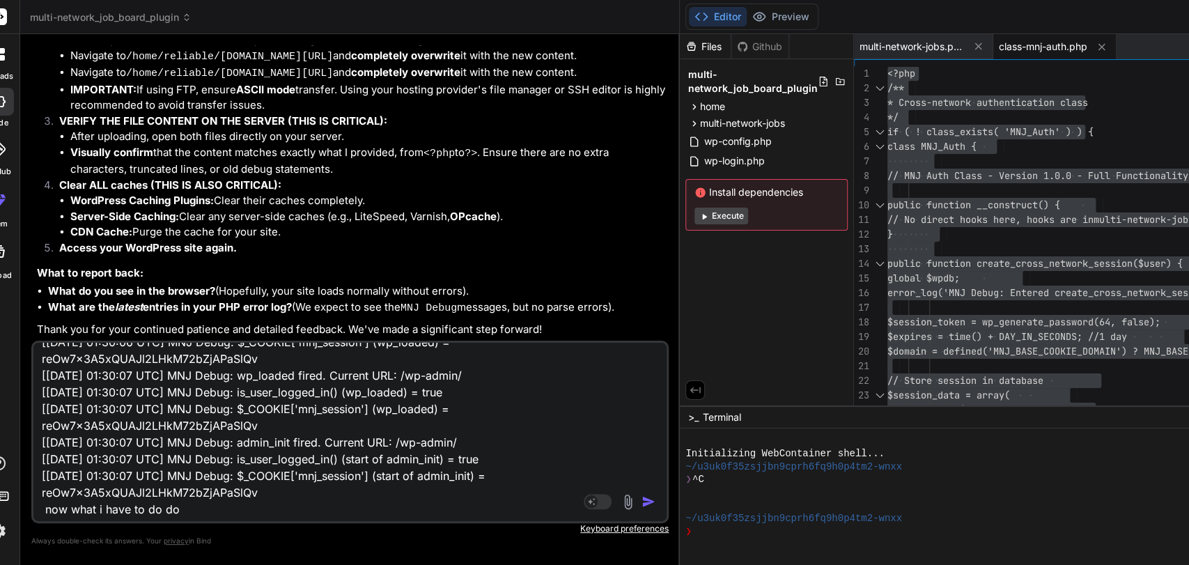
type textarea "x"
type textarea "[[DATE] 01:30:06 UTC] MNJ Debug: wp_loaded fired. Current URL: /[PERSON_NAME]-w…"
type textarea "x"
type textarea "[[DATE] 01:30:06 UTC] MNJ Debug: wp_loaded fired. Current URL: /[PERSON_NAME]-w…"
type textarea "x"
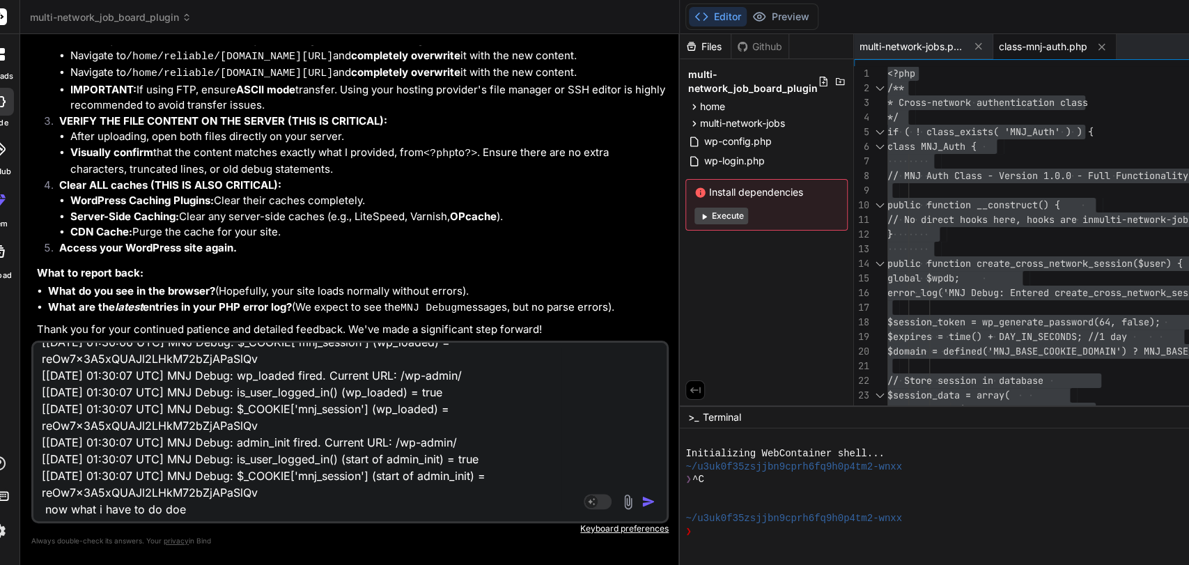
type textarea "[[DATE] 01:30:06 UTC] MNJ Debug: wp_loaded fired. Current URL: /[PERSON_NAME]-w…"
type textarea "x"
type textarea "[[DATE] 01:30:06 UTC] MNJ Debug: wp_loaded fired. Current URL: /[PERSON_NAME]-w…"
type textarea "x"
type textarea "[[DATE] 01:30:06 UTC] MNJ Debug: wp_loaded fired. Current URL: /[PERSON_NAME]-w…"
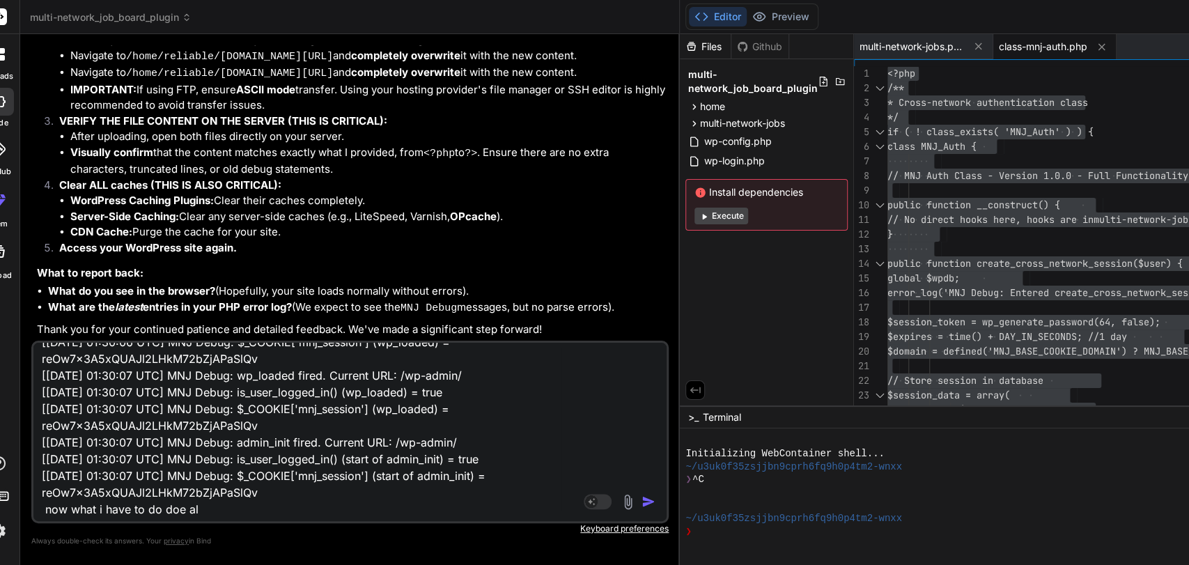
type textarea "x"
type textarea "[[DATE] 01:30:06 UTC] MNJ Debug: wp_loaded fired. Current URL: /[PERSON_NAME]-w…"
type textarea "x"
type textarea "[[DATE] 01:30:06 UTC] MNJ Debug: wp_loaded fired. Current URL: /[PERSON_NAME]-w…"
type textarea "x"
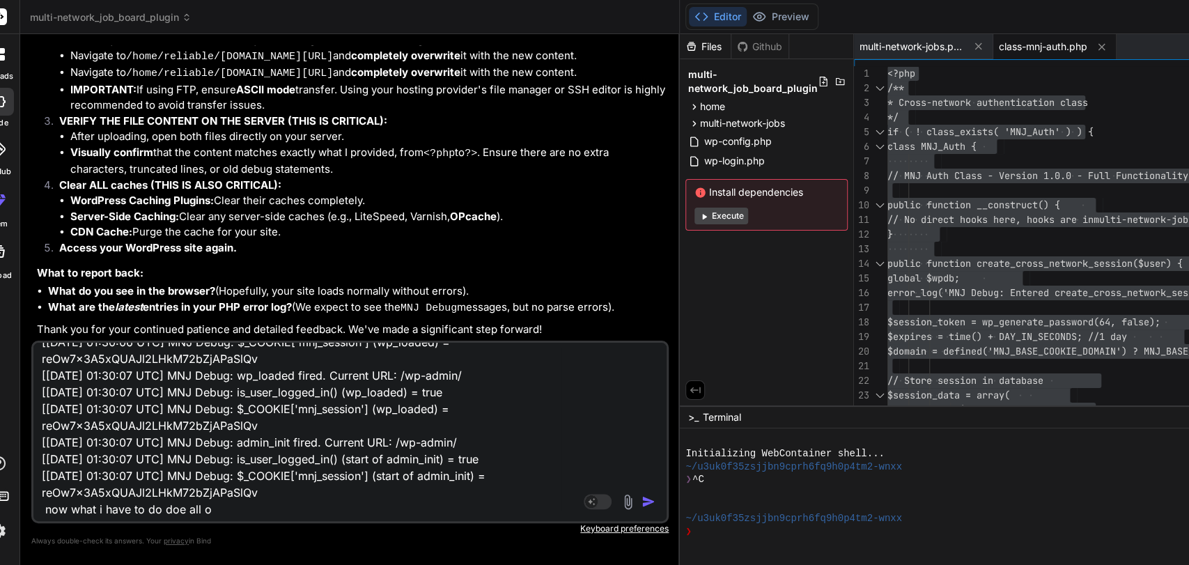
type textarea "[[DATE] 01:30:06 UTC] MNJ Debug: wp_loaded fired. Current URL: /[PERSON_NAME]-w…"
type textarea "x"
type textarea "[[DATE] 01:30:06 UTC] MNJ Debug: wp_loaded fired. Current URL: /[PERSON_NAME]-w…"
type textarea "x"
type textarea "[[DATE] 01:30:06 UTC] MNJ Debug: wp_loaded fired. Current URL: /[PERSON_NAME]-w…"
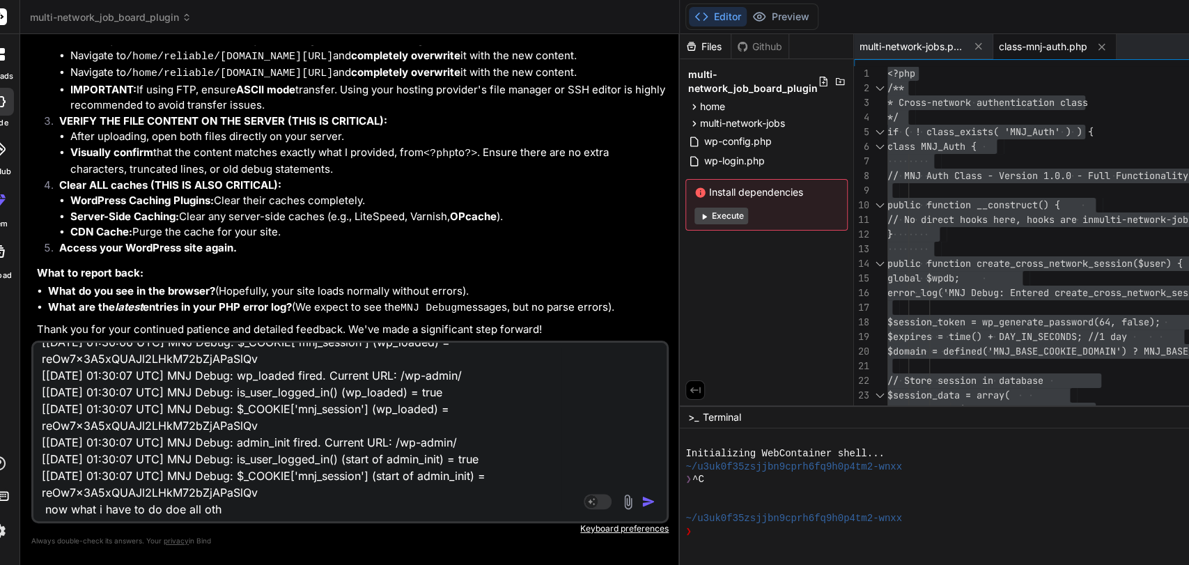
type textarea "x"
type textarea "[[DATE] 01:30:06 UTC] MNJ Debug: wp_loaded fired. Current URL: /[PERSON_NAME]-w…"
type textarea "x"
type textarea "[[DATE] 01:30:06 UTC] MNJ Debug: wp_loaded fired. Current URL: /[PERSON_NAME]-w…"
type textarea "x"
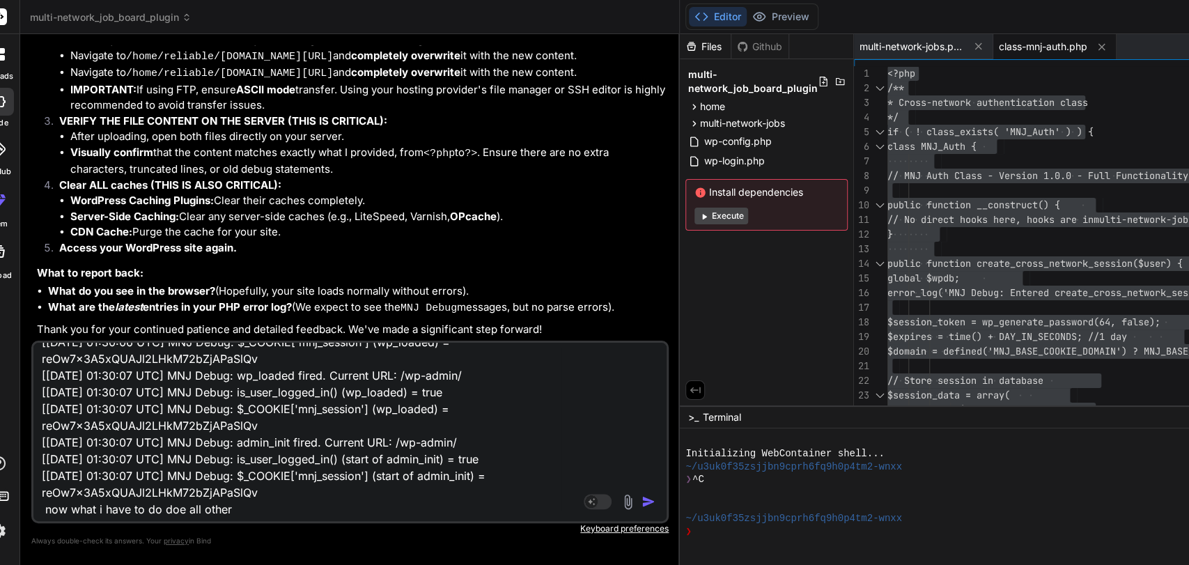
type textarea "[[DATE] 01:30:06 UTC] MNJ Debug: wp_loaded fired. Current URL: /[PERSON_NAME]-w…"
type textarea "x"
type textarea "[[DATE] 01:30:06 UTC] MNJ Debug: wp_loaded fired. Current URL: /[PERSON_NAME]-w…"
type textarea "x"
type textarea "[[DATE] 01:30:06 UTC] MNJ Debug: wp_loaded fired. Current URL: /[PERSON_NAME]-w…"
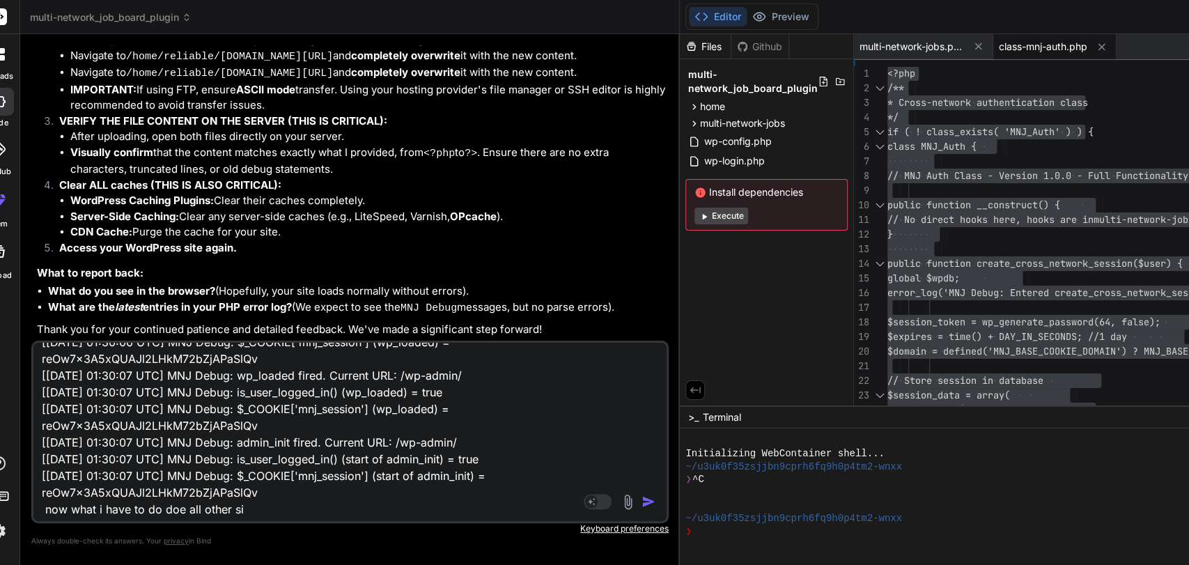
type textarea "x"
type textarea "[[DATE] 01:30:06 UTC] MNJ Debug: wp_loaded fired. Current URL: /[PERSON_NAME]-w…"
type textarea "x"
type textarea "[[DATE] 01:30:06 UTC] MNJ Debug: wp_loaded fired. Current URL: /[PERSON_NAME]-w…"
type textarea "x"
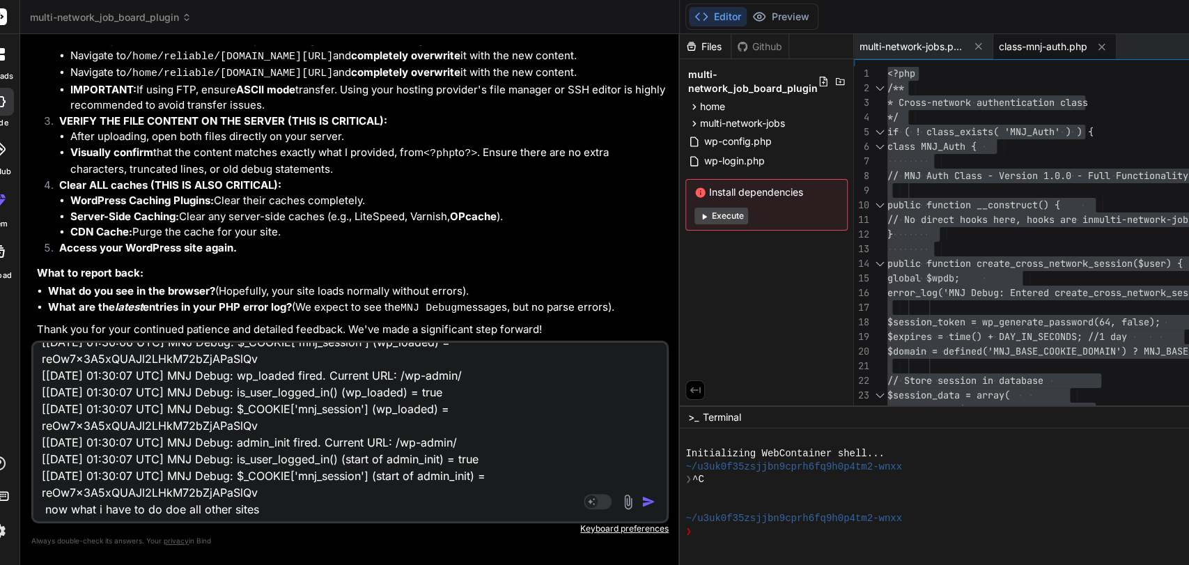
type textarea "[[DATE] 01:30:06 UTC] MNJ Debug: wp_loaded fired. Current URL: /[PERSON_NAME]-w…"
type textarea "x"
type textarea "[[DATE] 01:30:06 UTC] MNJ Debug: wp_loaded fired. Current URL: /[PERSON_NAME]-w…"
type textarea "x"
type textarea "[[DATE] 01:30:06 UTC] MNJ Debug: wp_loaded fired. Current URL: /[PERSON_NAME]-w…"
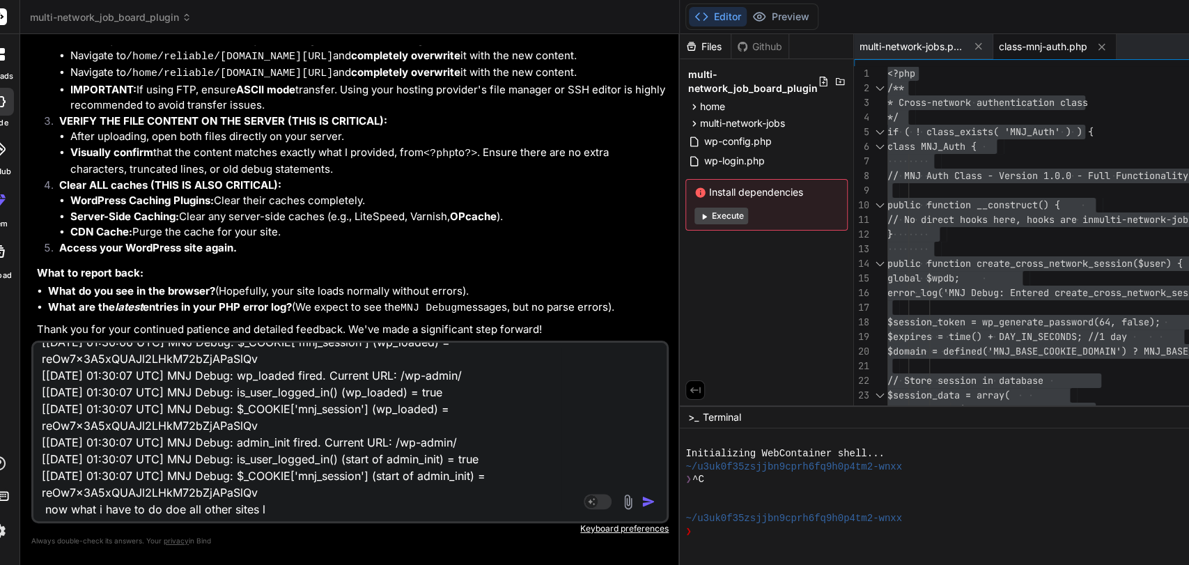
type textarea "x"
type textarea "[[DATE] 01:30:06 UTC] MNJ Debug: wp_loaded fired. Current URL: /[PERSON_NAME]-w…"
type textarea "x"
type textarea "[[DATE] 01:30:06 UTC] MNJ Debug: wp_loaded fired. Current URL: /[PERSON_NAME]-w…"
type textarea "x"
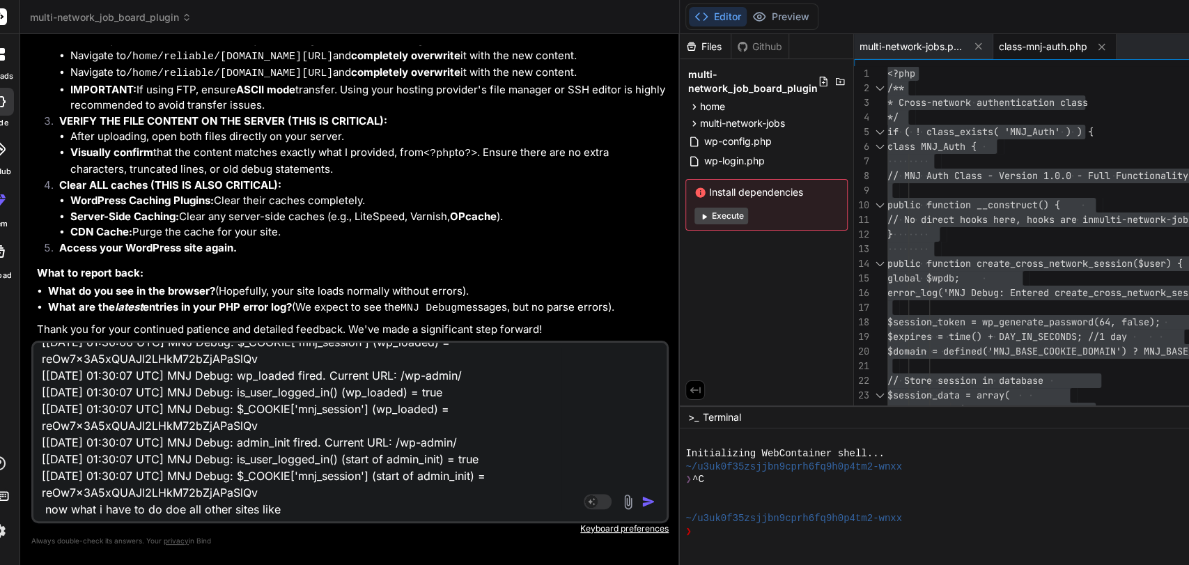
type textarea "[[DATE] 01:30:06 UTC] MNJ Debug: wp_loaded fired. Current URL: /[PERSON_NAME]-w…"
type textarea "x"
type textarea "[[DATE] 01:30:06 UTC] MNJ Debug: wp_loaded fired. Current URL: /[PERSON_NAME]-w…"
type textarea "x"
type textarea "[[DATE] 01:30:06 UTC] MNJ Debug: wp_loaded fired. Current URL: /[PERSON_NAME]-w…"
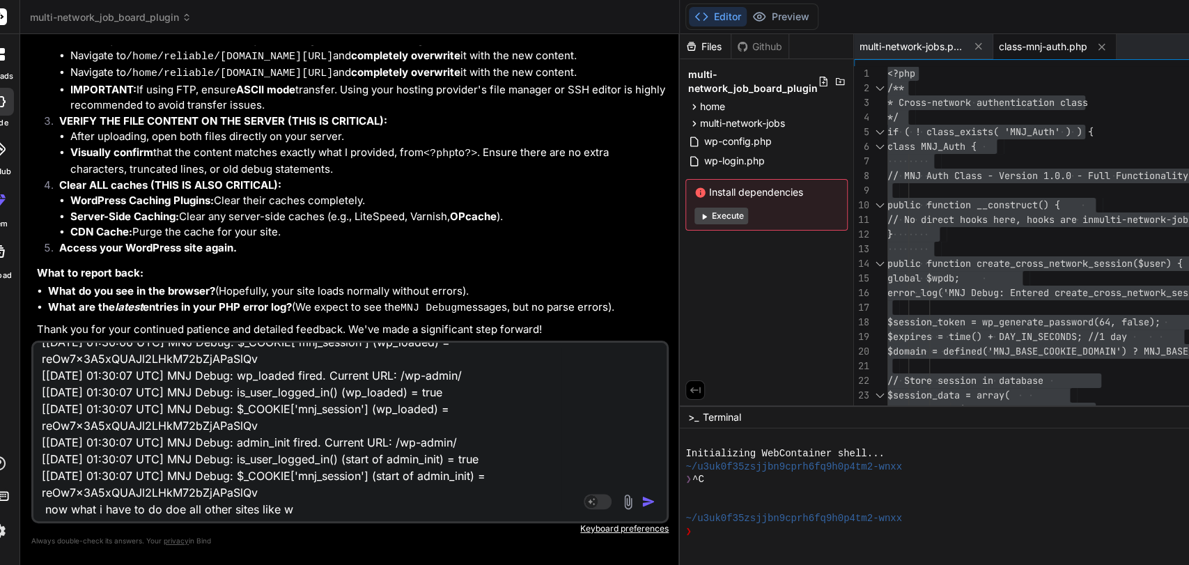
type textarea "x"
type textarea "[[DATE] 01:30:06 UTC] MNJ Debug: wp_loaded fired. Current URL: /[PERSON_NAME]-w…"
type textarea "x"
type textarea "[[DATE] 01:30:06 UTC] MNJ Debug: wp_loaded fired. Current URL: /[PERSON_NAME]-w…"
type textarea "x"
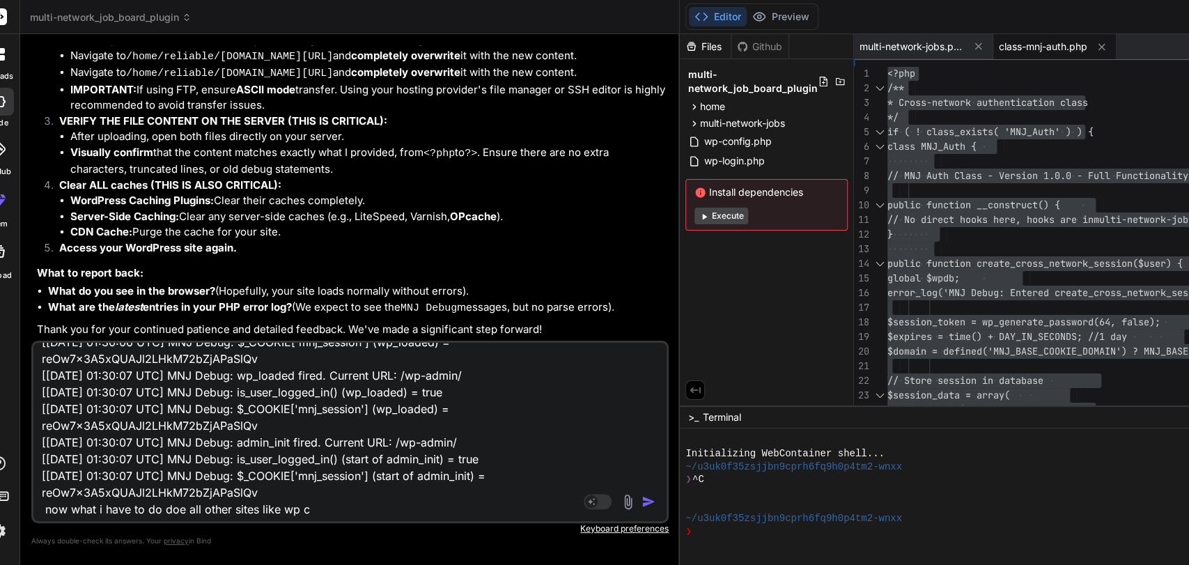
type textarea "[[DATE] 01:30:06 UTC] MNJ Debug: wp_loaded fired. Current URL: /[PERSON_NAME]-w…"
type textarea "x"
type textarea "[[DATE] 01:30:06 UTC] MNJ Debug: wp_loaded fired. Current URL: /[PERSON_NAME]-w…"
type textarea "x"
type textarea "[[DATE] 01:30:06 UTC] MNJ Debug: wp_loaded fired. Current URL: /[PERSON_NAME]-w…"
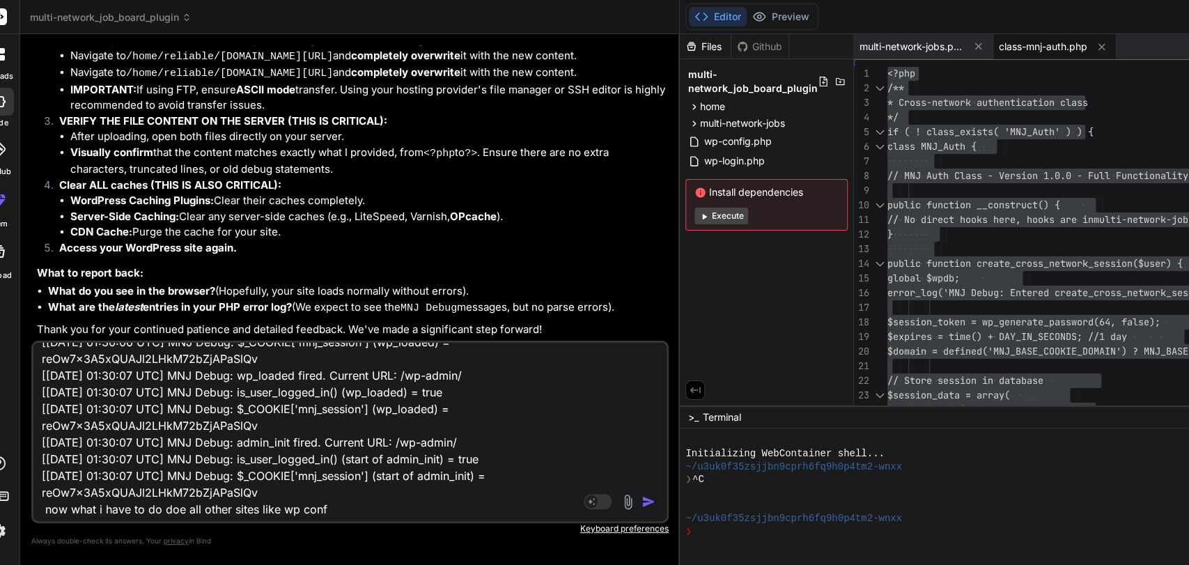
type textarea "x"
type textarea "[[DATE] 01:30:06 UTC] MNJ Debug: wp_loaded fired. Current URL: /[PERSON_NAME]-w…"
type textarea "x"
type textarea "[[DATE] 01:30:06 UTC] MNJ Debug: wp_loaded fired. Current URL: /[PERSON_NAME]-w…"
type textarea "x"
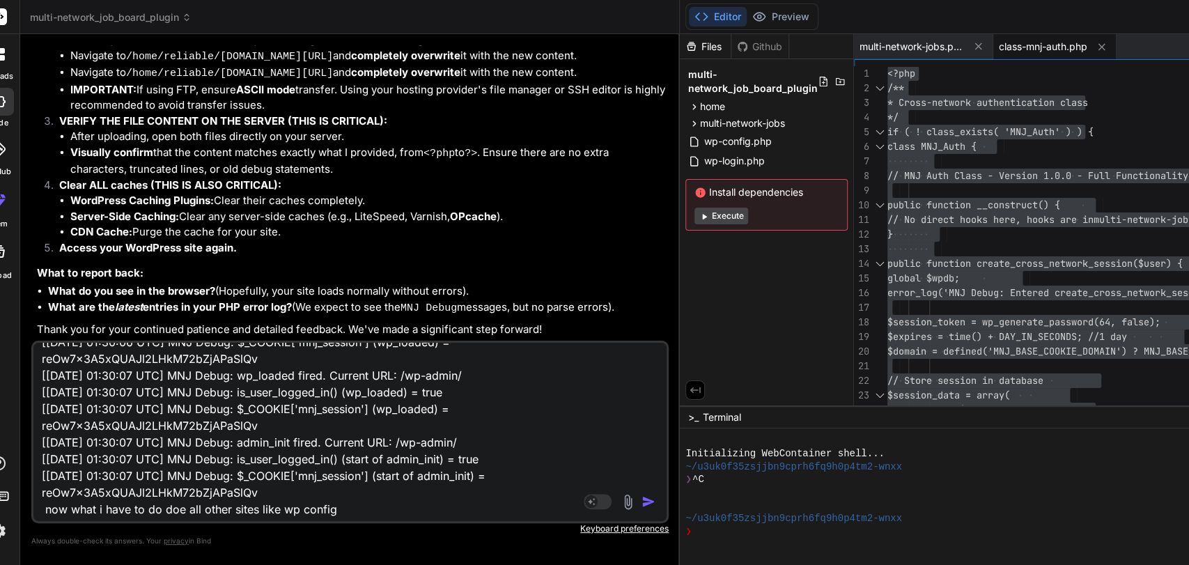
type textarea "[[DATE] 01:30:06 UTC] MNJ Debug: wp_loaded fired. Current URL: /[PERSON_NAME]-w…"
type textarea "x"
type textarea "[[DATE] 01:30:06 UTC] MNJ Debug: wp_loaded fired. Current URL: /[PERSON_NAME]-w…"
type textarea "x"
type textarea "[[DATE] 01:30:06 UTC] MNJ Debug: wp_loaded fired. Current URL: /[PERSON_NAME]-w…"
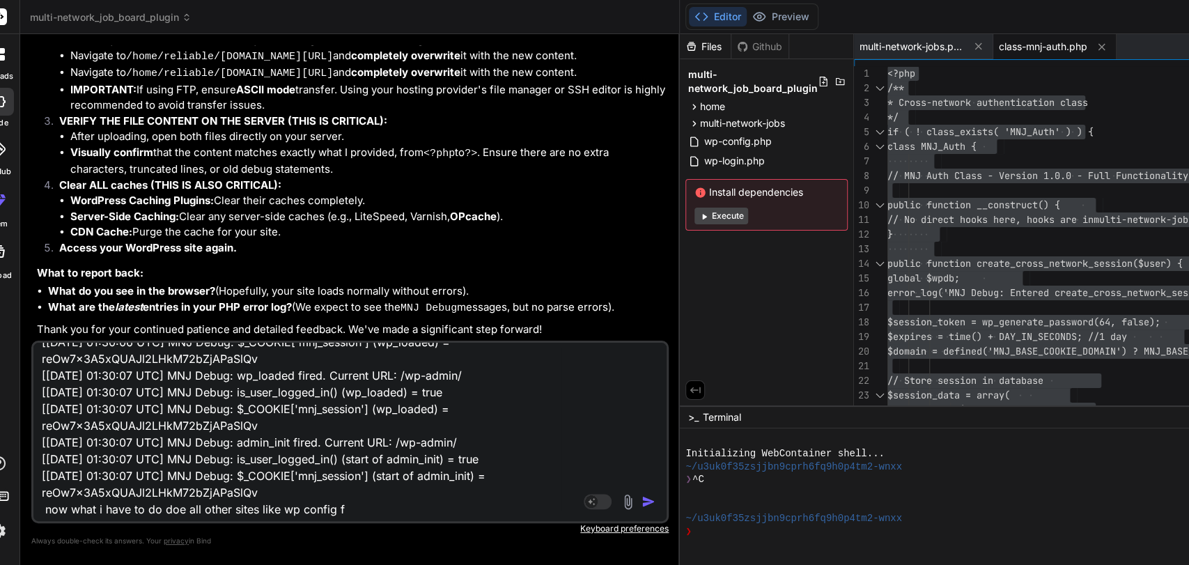
type textarea "x"
type textarea "[[DATE] 01:30:06 UTC] MNJ Debug: wp_loaded fired. Current URL: /[PERSON_NAME]-w…"
type textarea "x"
type textarea "[[DATE] 01:30:06 UTC] MNJ Debug: wp_loaded fired. Current URL: /[PERSON_NAME]-w…"
type textarea "x"
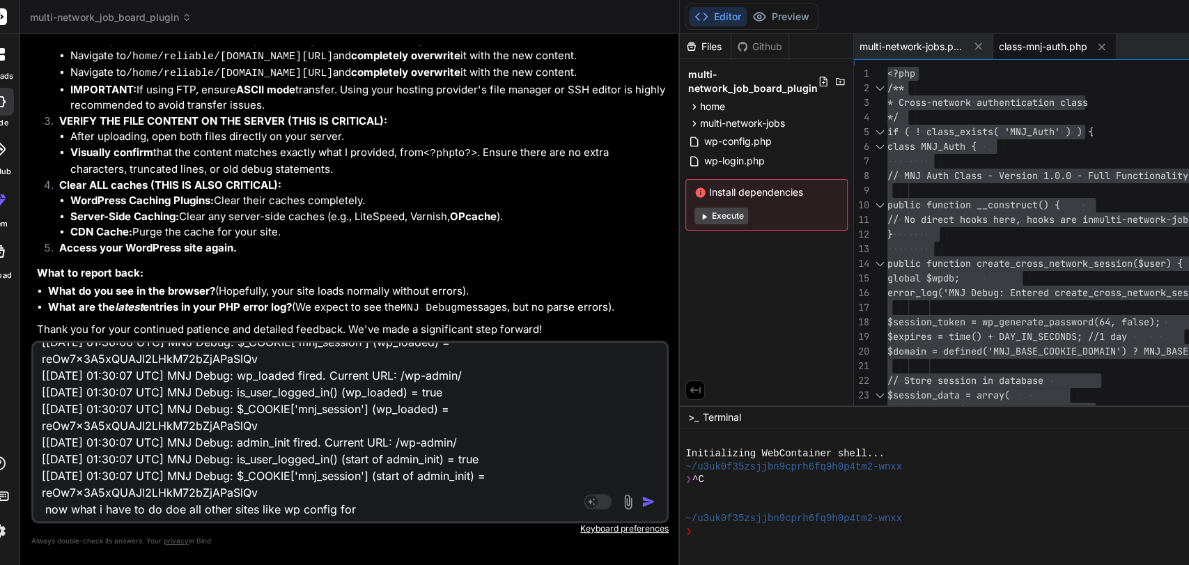
type textarea "[[DATE] 01:30:06 UTC] MNJ Debug: wp_loaded fired. Current URL: /[PERSON_NAME]-w…"
type textarea "x"
type textarea "[[DATE] 01:30:06 UTC] MNJ Debug: wp_loaded fired. Current URL: /[PERSON_NAME]-w…"
type textarea "x"
type textarea "[[DATE] 01:30:06 UTC] MNJ Debug: wp_loaded fired. Current URL: /[PERSON_NAME]-w…"
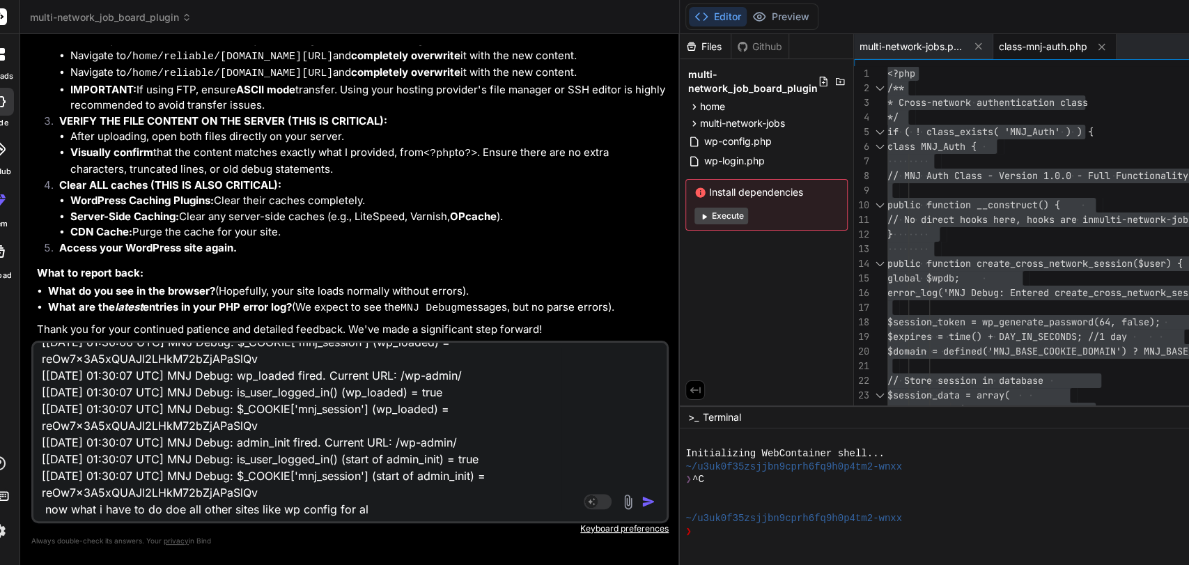
type textarea "x"
type textarea "[[DATE] 01:30:06 UTC] MNJ Debug: wp_loaded fired. Current URL: /[PERSON_NAME]-w…"
type textarea "x"
type textarea "[[DATE] 01:30:06 UTC] MNJ Debug: wp_loaded fired. Current URL: /[PERSON_NAME]-w…"
type textarea "x"
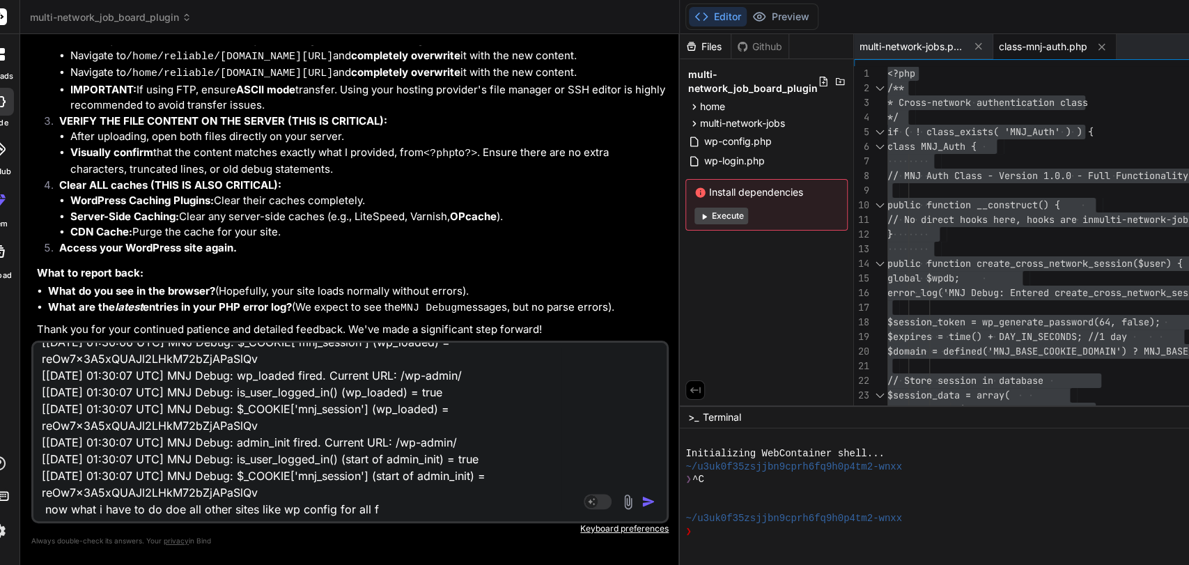
type textarea "[[DATE] 01:30:06 UTC] MNJ Debug: wp_loaded fired. Current URL: /[PERSON_NAME]-w…"
type textarea "x"
type textarea "[[DATE] 01:30:06 UTC] MNJ Debug: wp_loaded fired. Current URL: /[PERSON_NAME]-w…"
type textarea "x"
type textarea "[[DATE] 01:30:06 UTC] MNJ Debug: wp_loaded fired. Current URL: /[PERSON_NAME]-w…"
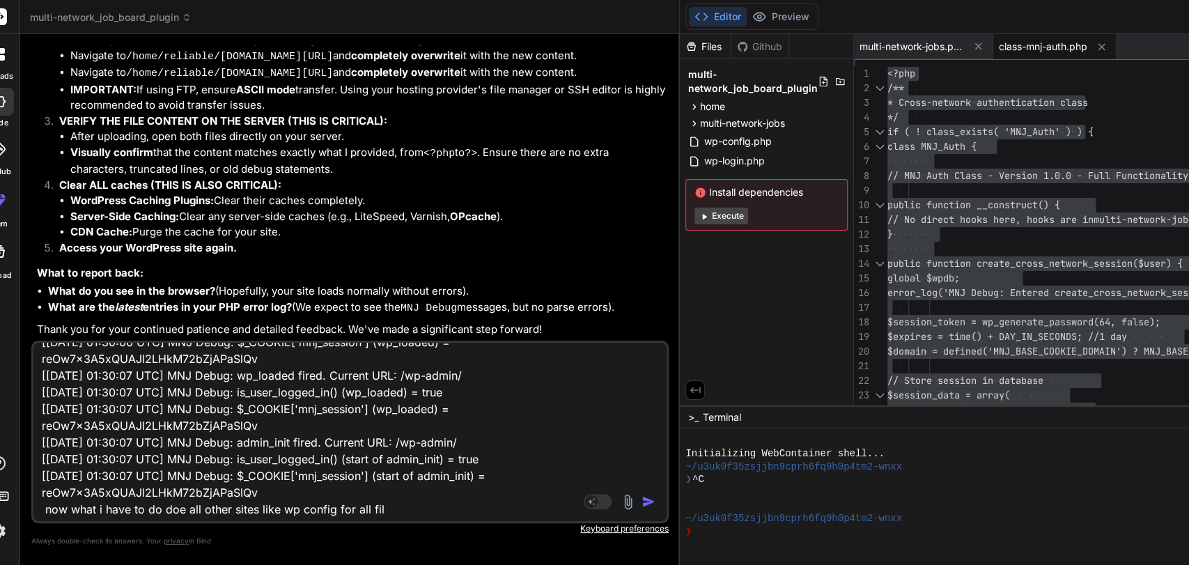
type textarea "x"
type textarea "[[DATE] 01:30:06 UTC] MNJ Debug: wp_loaded fired. Current URL: /[PERSON_NAME]-w…"
type textarea "x"
type textarea "[[DATE] 01:30:06 UTC] MNJ Debug: wp_loaded fired. Current URL: /[PERSON_NAME]-w…"
type textarea "x"
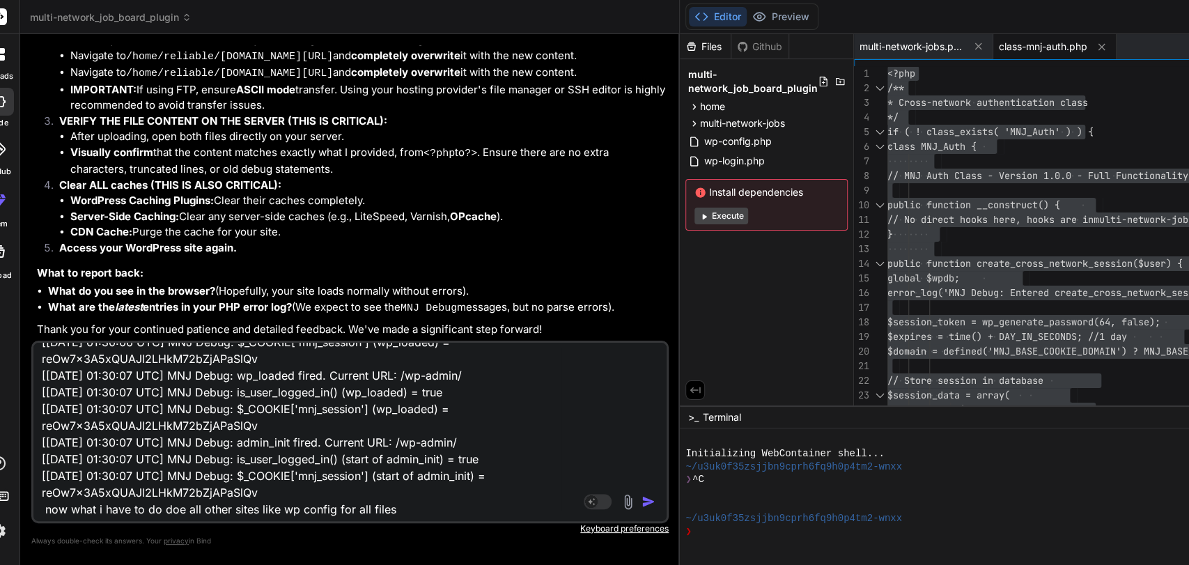
type textarea "[[DATE] 01:30:06 UTC] MNJ Debug: wp_loaded fired. Current URL: /[PERSON_NAME]-w…"
type textarea "x"
type textarea "[[DATE] 01:30:06 UTC] MNJ Debug: wp_loaded fired. Current URL: /[PERSON_NAME]-w…"
type textarea "x"
type textarea "[[DATE] 01:30:06 UTC] MNJ Debug: wp_loaded fired. Current URL: /[PERSON_NAME]-w…"
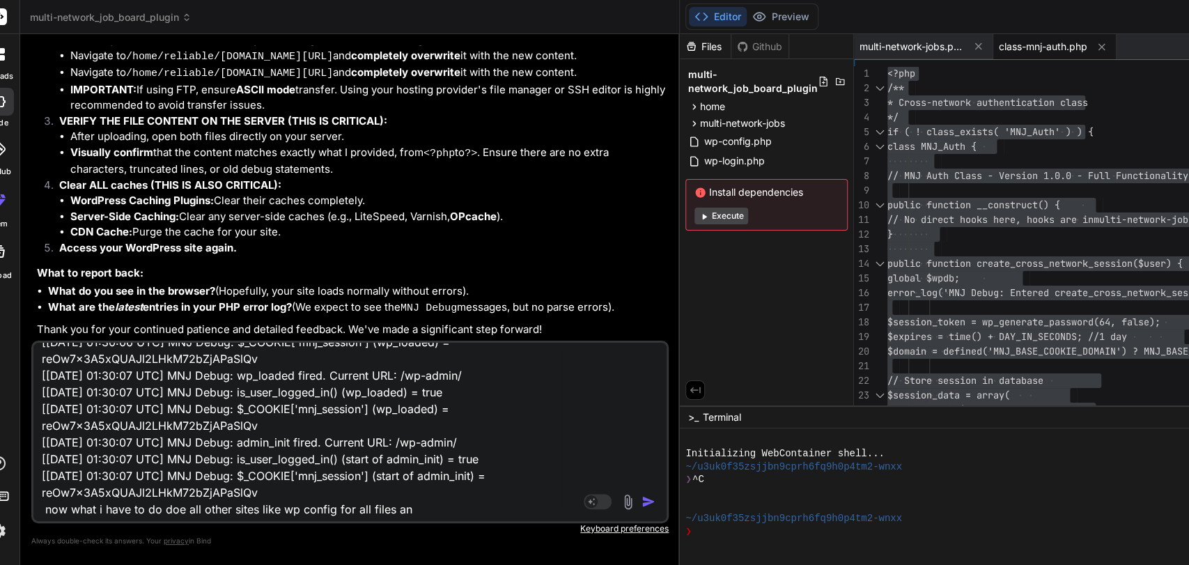
type textarea "x"
type textarea "[[DATE] 01:30:06 UTC] MNJ Debug: wp_loaded fired. Current URL: /[PERSON_NAME]-w…"
type textarea "x"
type textarea "[[DATE] 01:30:06 UTC] MNJ Debug: wp_loaded fired. Current URL: /[PERSON_NAME]-w…"
type textarea "x"
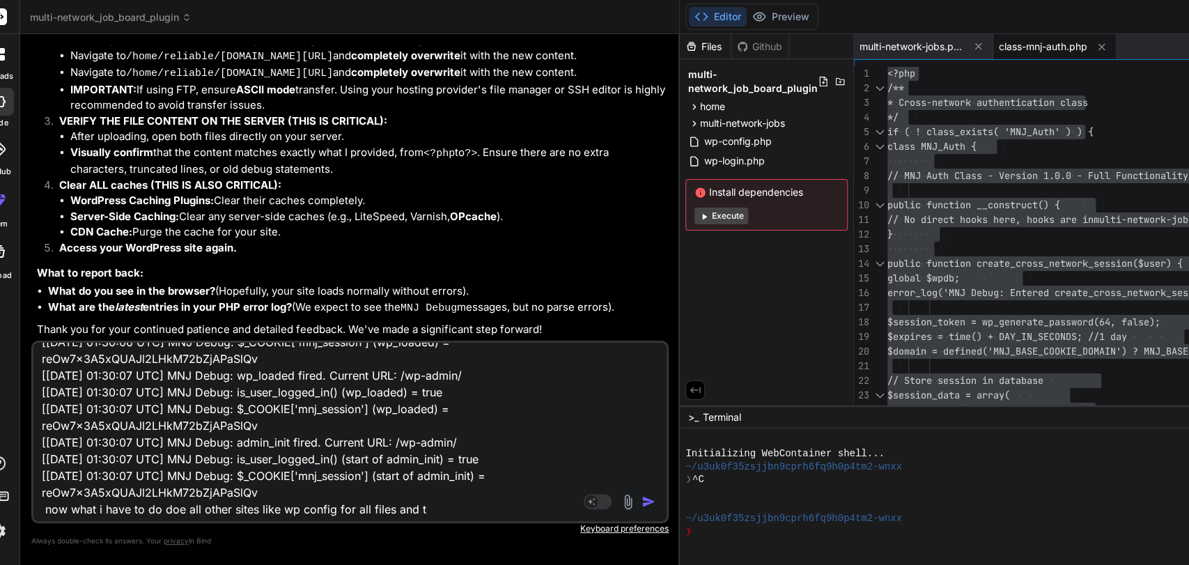
type textarea "[[DATE] 01:30:06 UTC] MNJ Debug: wp_loaded fired. Current URL: /[PERSON_NAME]-w…"
type textarea "x"
type textarea "[[DATE] 01:30:06 UTC] MNJ Debug: wp_loaded fired. Current URL: /[PERSON_NAME]-w…"
type textarea "x"
type textarea "[[DATE] 01:30:06 UTC] MNJ Debug: wp_loaded fired. Current URL: /[PERSON_NAME]-w…"
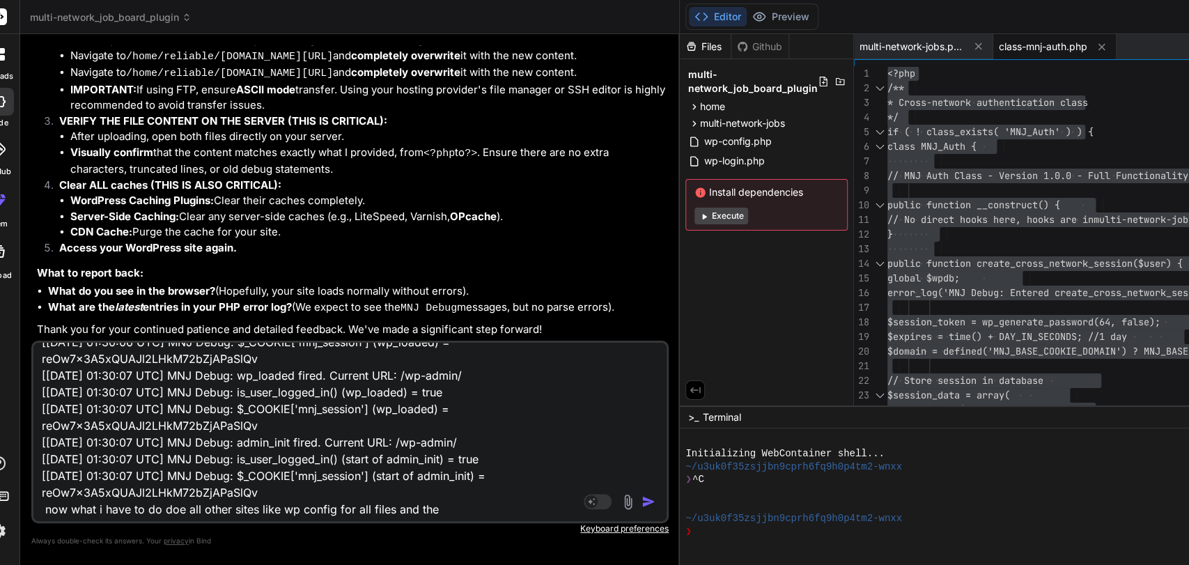
type textarea "x"
type textarea "[[DATE] 01:30:06 UTC] MNJ Debug: wp_loaded fired. Current URL: /[PERSON_NAME]-w…"
type textarea "x"
type textarea "[[DATE] 01:30:06 UTC] MNJ Debug: wp_loaded fired. Current URL: /[PERSON_NAME]-w…"
type textarea "x"
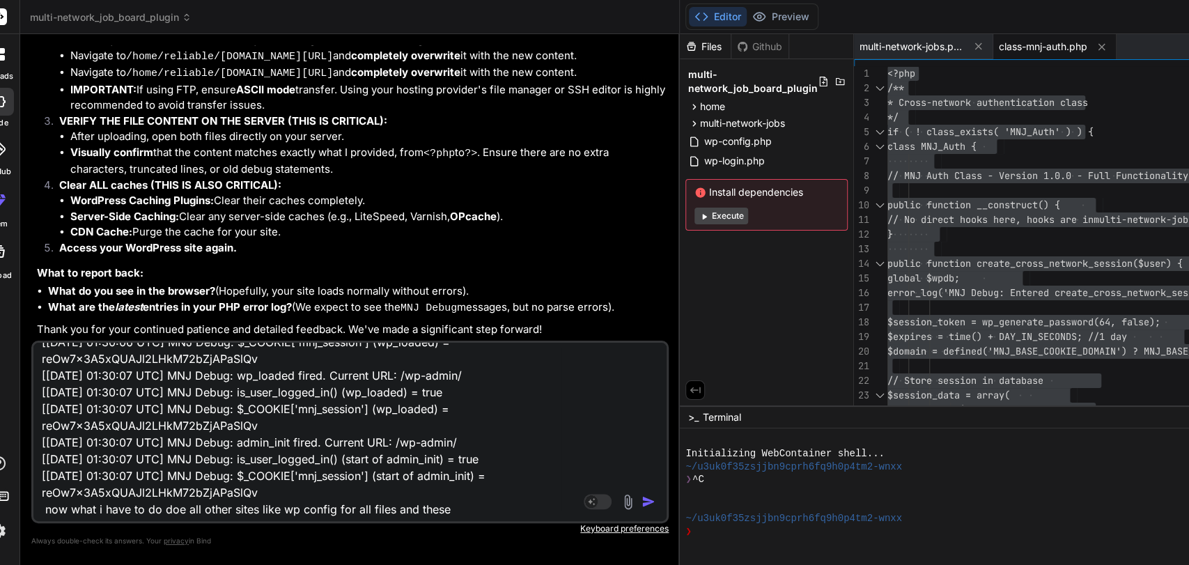
type textarea "[[DATE] 01:30:06 UTC] MNJ Debug: wp_loaded fired. Current URL: /[PERSON_NAME]-w…"
type textarea "x"
type textarea "[[DATE] 01:30:06 UTC] MNJ Debug: wp_loaded fired. Current URL: /[PERSON_NAME]-w…"
type textarea "x"
type textarea "[[DATE] 01:30:06 UTC] MNJ Debug: wp_loaded fired. Current URL: /[PERSON_NAME]-w…"
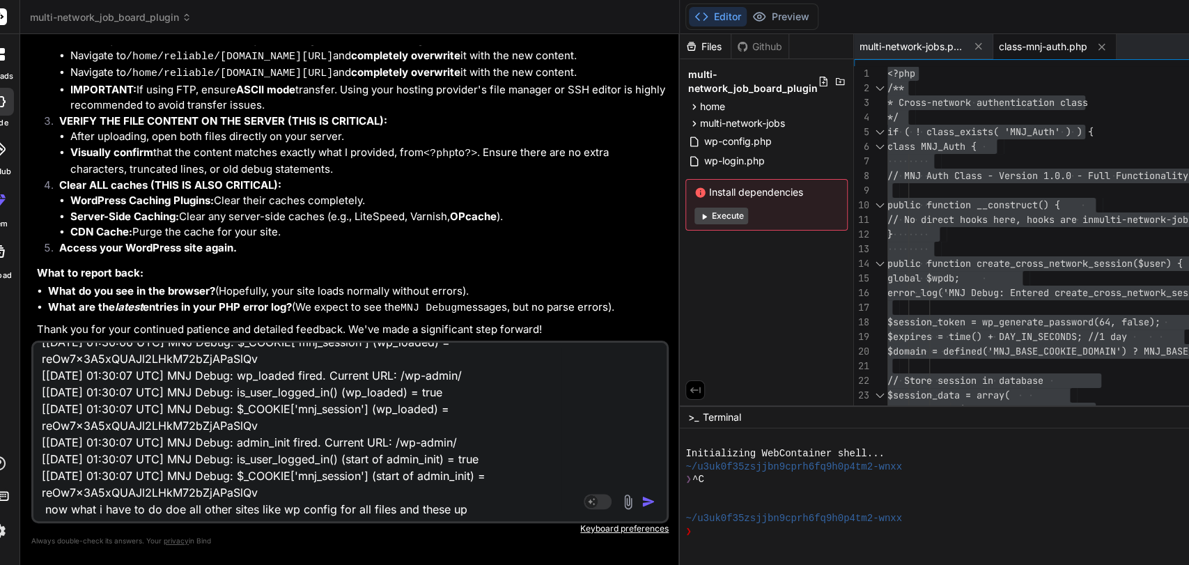
type textarea "x"
type textarea "[[DATE] 01:30:06 UTC] MNJ Debug: wp_loaded fired. Current URL: /[PERSON_NAME]-w…"
type textarea "x"
type textarea "[[DATE] 01:30:06 UTC] MNJ Debug: wp_loaded fired. Current URL: /[PERSON_NAME]-w…"
type textarea "x"
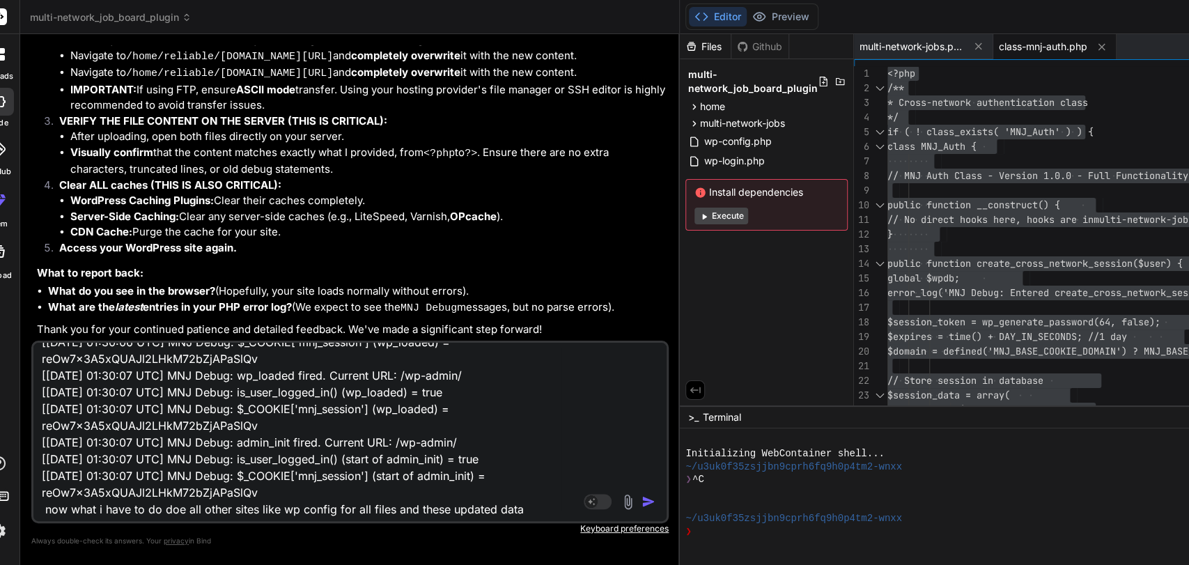
click at [173, 508] on textarea "[[DATE] 01:30:06 UTC] MNJ Debug: wp_loaded fired. Current URL: /[PERSON_NAME]-w…" at bounding box center [297, 429] width 528 height 173
click at [185, 508] on textarea "[[DATE] 01:30:06 UTC] MNJ Debug: wp_loaded fired. Current URL: /[PERSON_NAME]-w…" at bounding box center [297, 429] width 528 height 173
click at [272, 508] on textarea "[[DATE] 01:30:06 UTC] MNJ Debug: wp_loaded fired. Current URL: /[PERSON_NAME]-w…" at bounding box center [297, 429] width 528 height 173
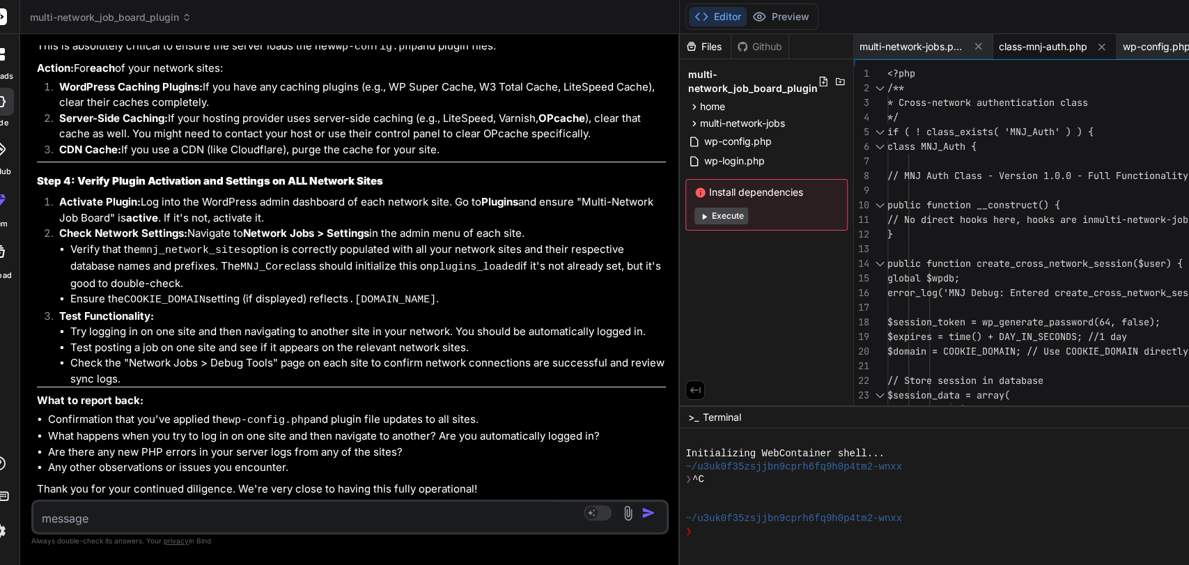
scroll to position [17795, 0]
